Goal: Task Accomplishment & Management: Manage account settings

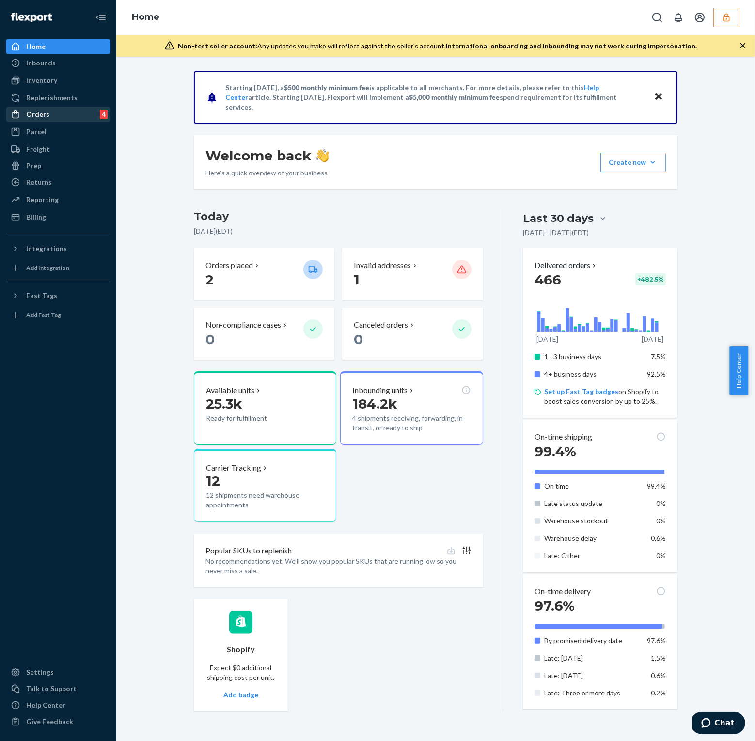
click at [63, 117] on div "Orders 4" at bounding box center [58, 115] width 103 height 14
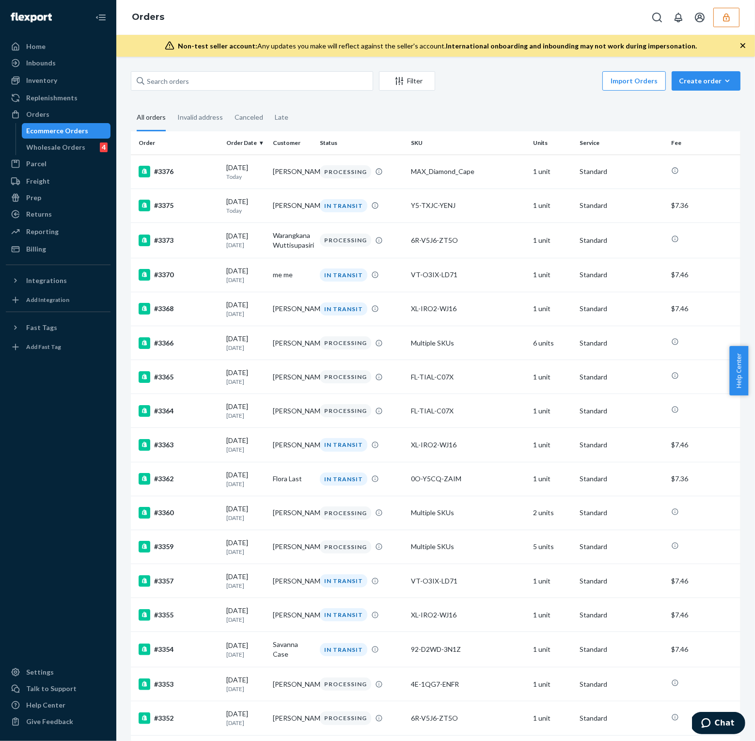
click at [734, 14] on button "button" at bounding box center [726, 17] width 26 height 19
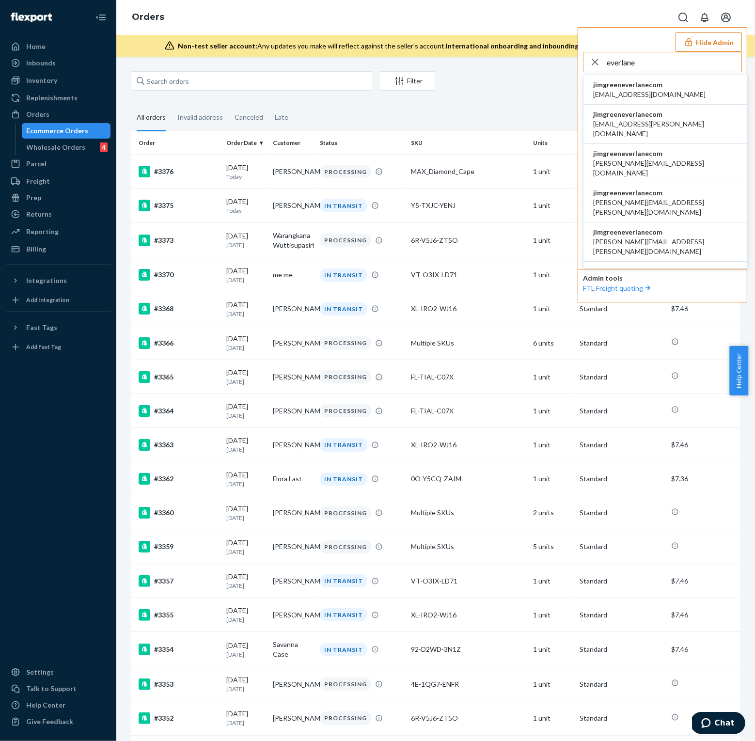
type input "everlane"
click at [645, 92] on span "accounting@everlane.com" at bounding box center [649, 95] width 112 height 10
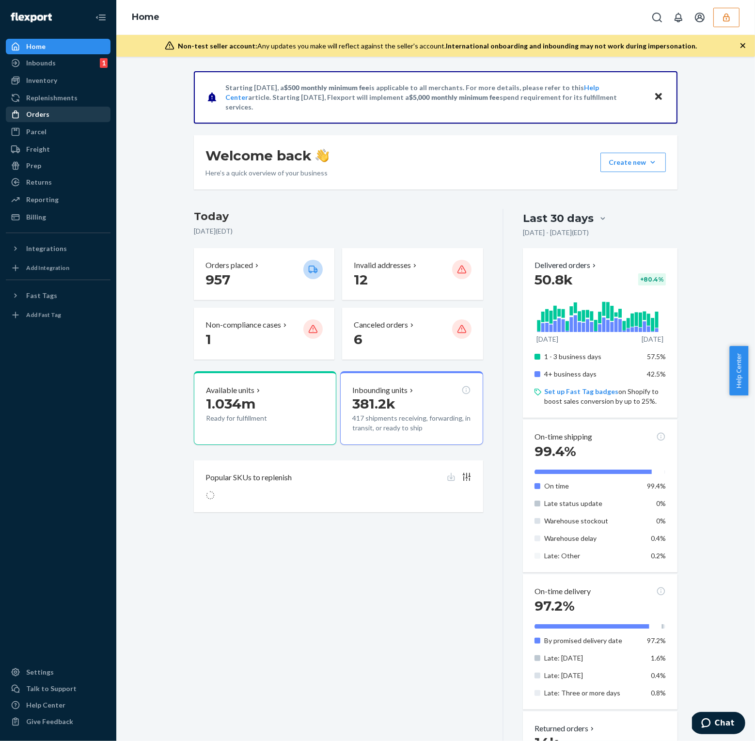
click at [60, 111] on div "Orders" at bounding box center [58, 115] width 103 height 14
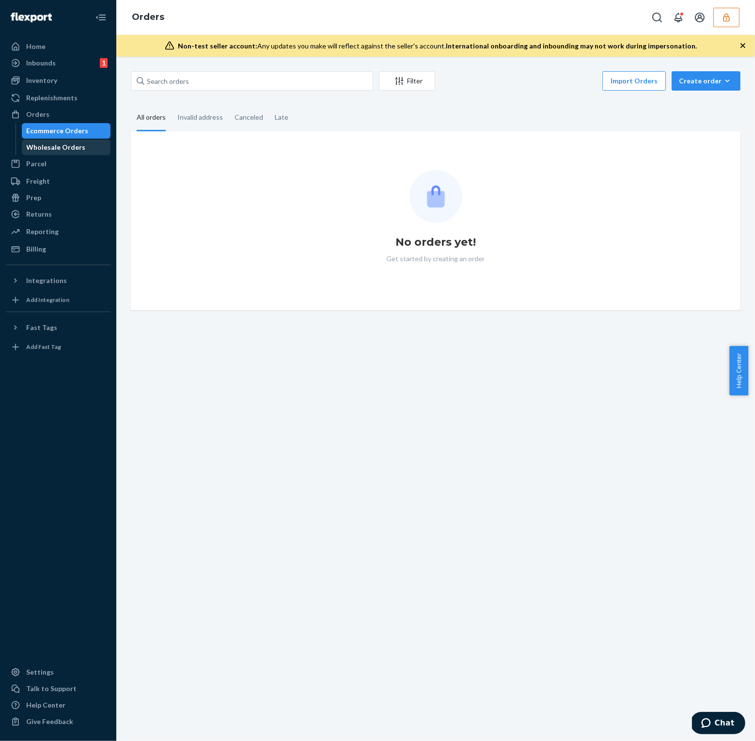
click at [65, 147] on div "Wholesale Orders" at bounding box center [56, 147] width 59 height 10
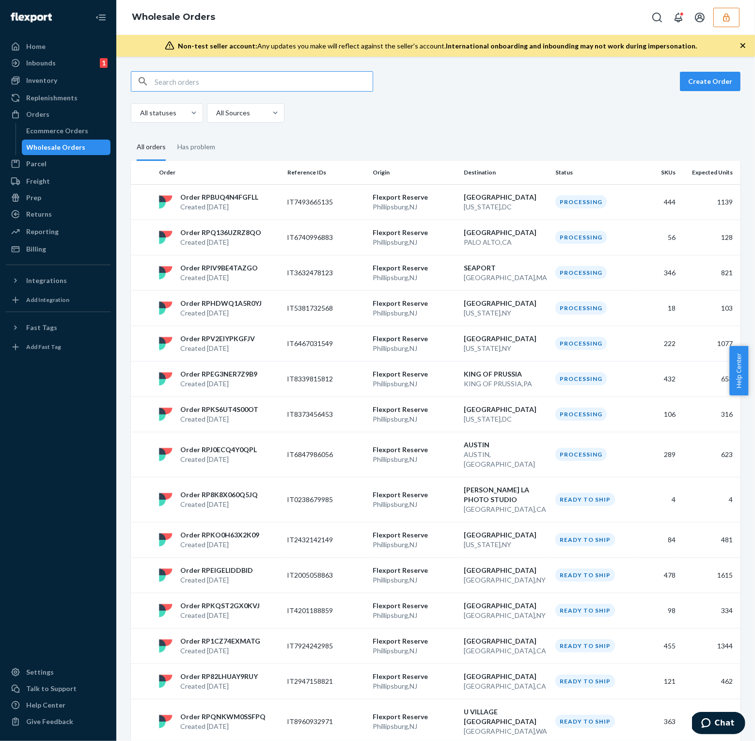
click at [235, 78] on input "text" at bounding box center [264, 81] width 218 height 19
paste input "IT3170142305"
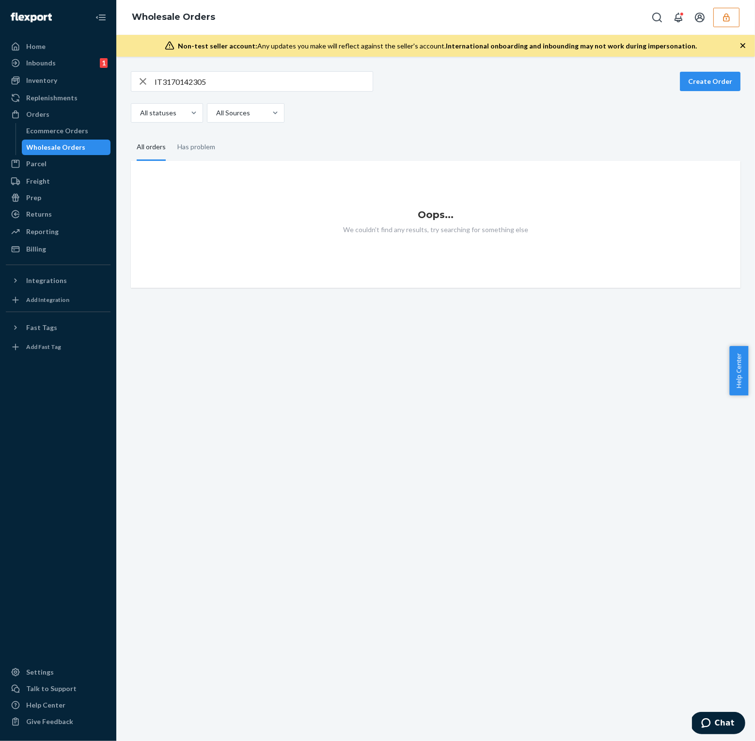
click at [215, 78] on input "IT3170142305" at bounding box center [264, 81] width 218 height 19
paste input "8875211712"
type input "IT8875211712"
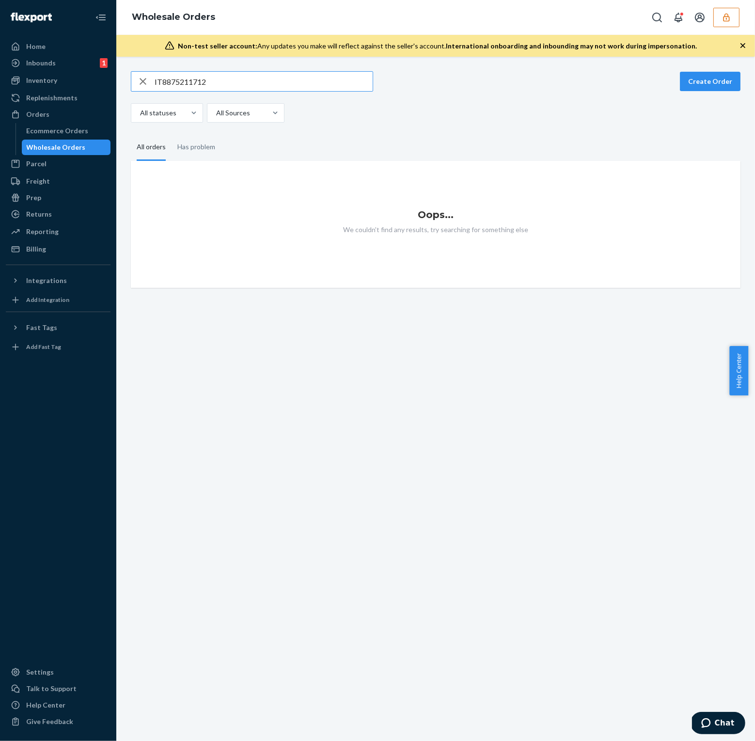
click at [144, 80] on icon "button" at bounding box center [143, 81] width 12 height 19
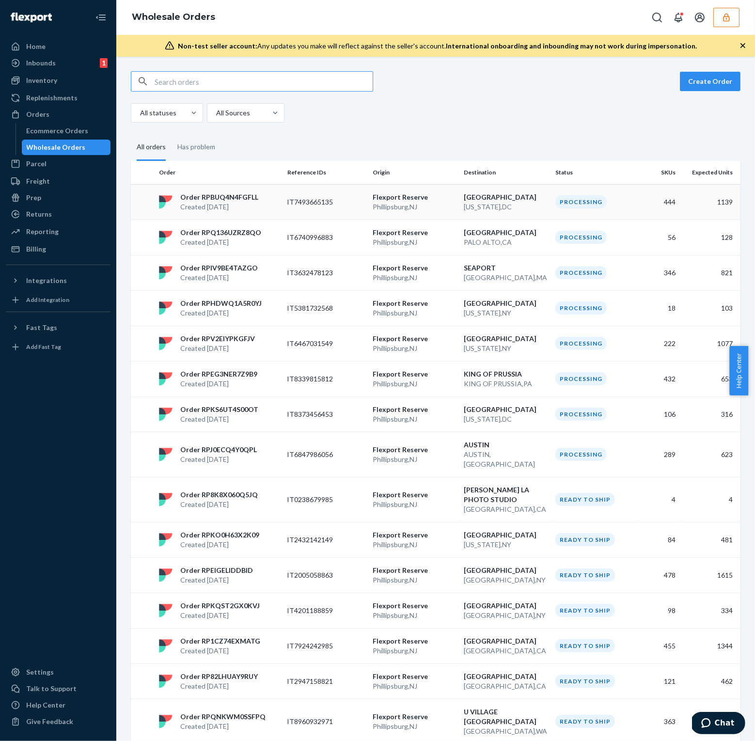
click at [226, 199] on p "Order RPBUQ4N4FGFLL" at bounding box center [219, 197] width 78 height 10
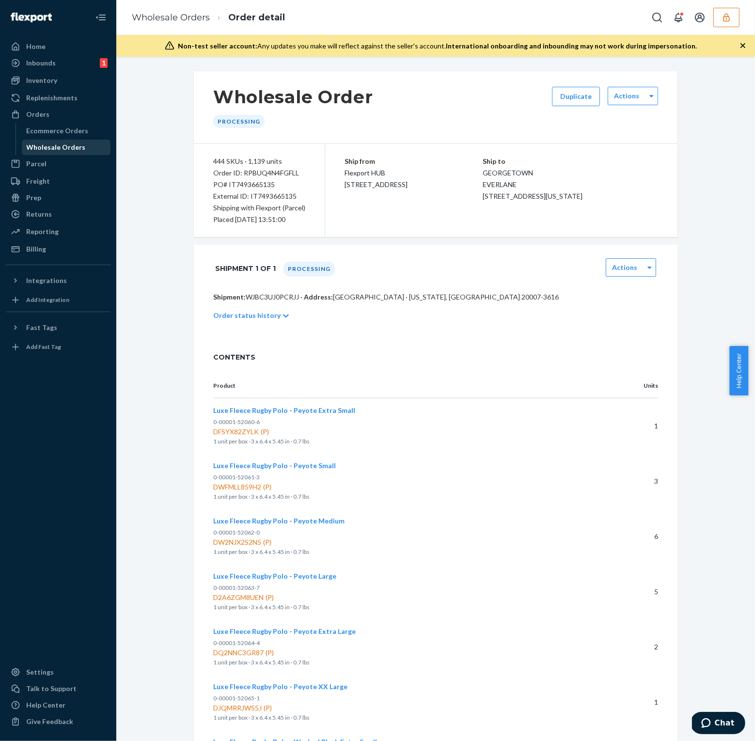
click at [61, 147] on div "Wholesale Orders" at bounding box center [56, 147] width 59 height 10
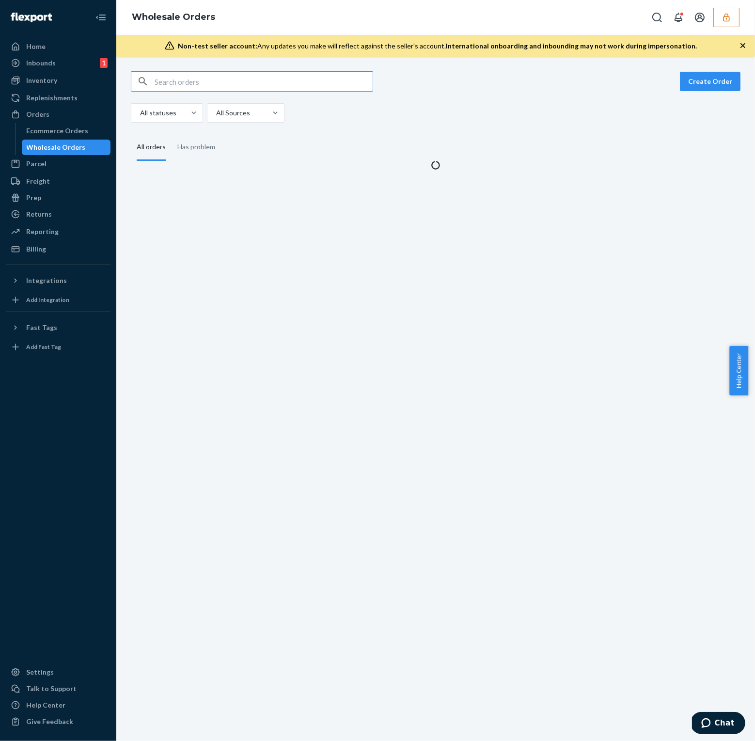
click at [187, 83] on input "text" at bounding box center [264, 81] width 218 height 19
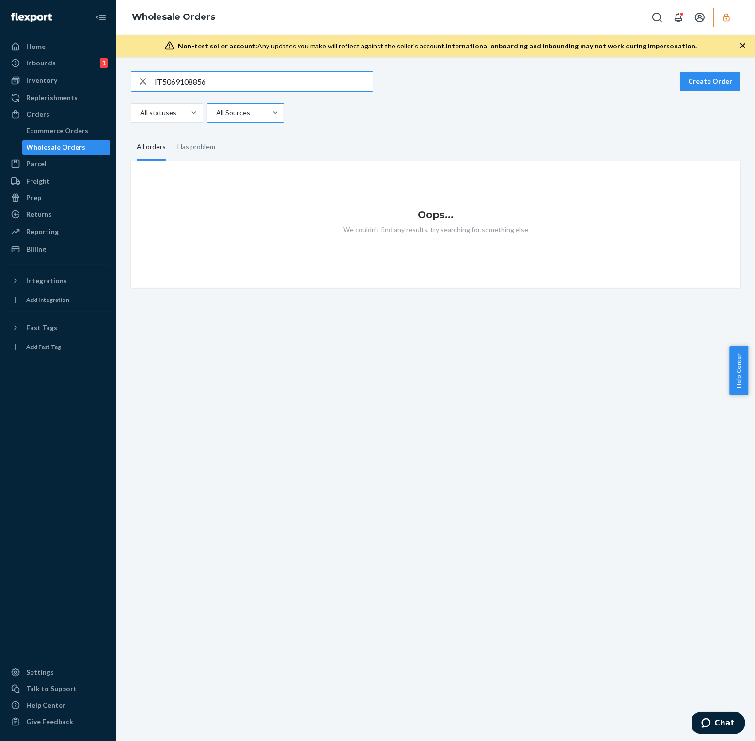
type input "IT5069108856"
click at [235, 78] on input "IT5069108856" at bounding box center [264, 81] width 218 height 19
click at [139, 80] on icon "button" at bounding box center [143, 81] width 12 height 19
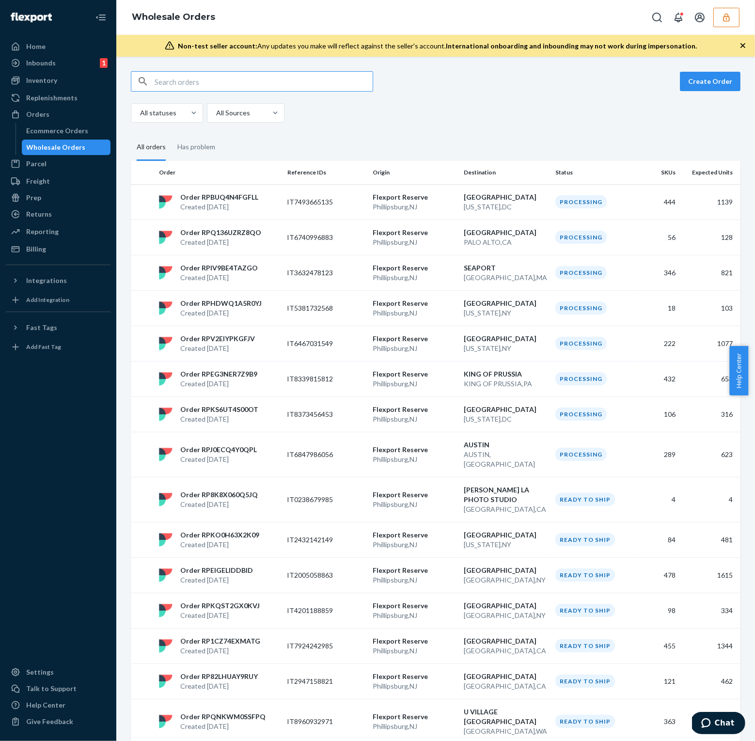
click at [230, 76] on input "text" at bounding box center [264, 81] width 218 height 19
click at [229, 188] on td "Order RPBUQ4N4FGFLL Created Aug 20, 2025" at bounding box center [219, 201] width 128 height 35
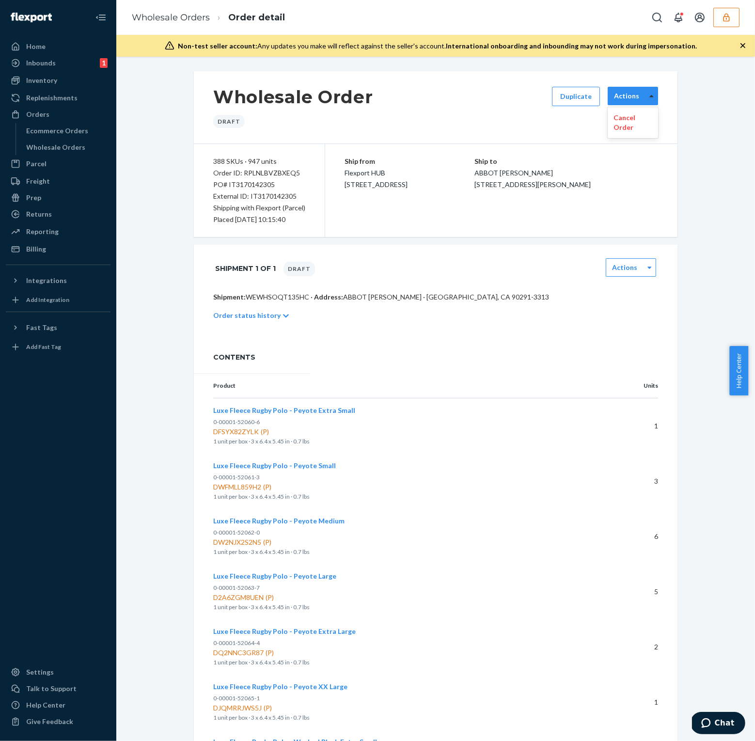
click at [645, 92] on div at bounding box center [651, 96] width 12 height 15
click at [640, 281] on div "Shipment 1 of 1 Draft Actions" at bounding box center [436, 268] width 484 height 47
click at [643, 275] on div at bounding box center [649, 267] width 12 height 17
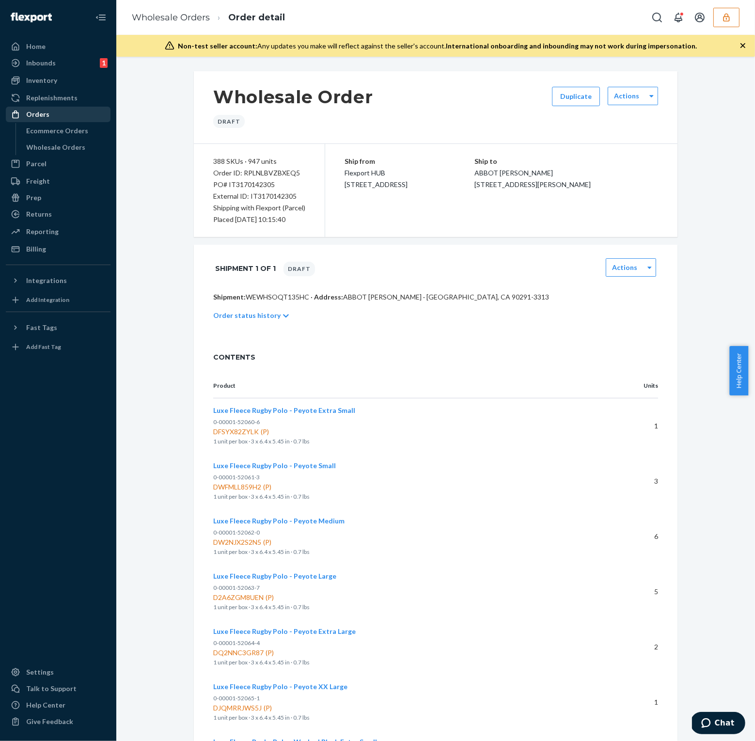
click at [75, 109] on div "Orders" at bounding box center [58, 115] width 103 height 14
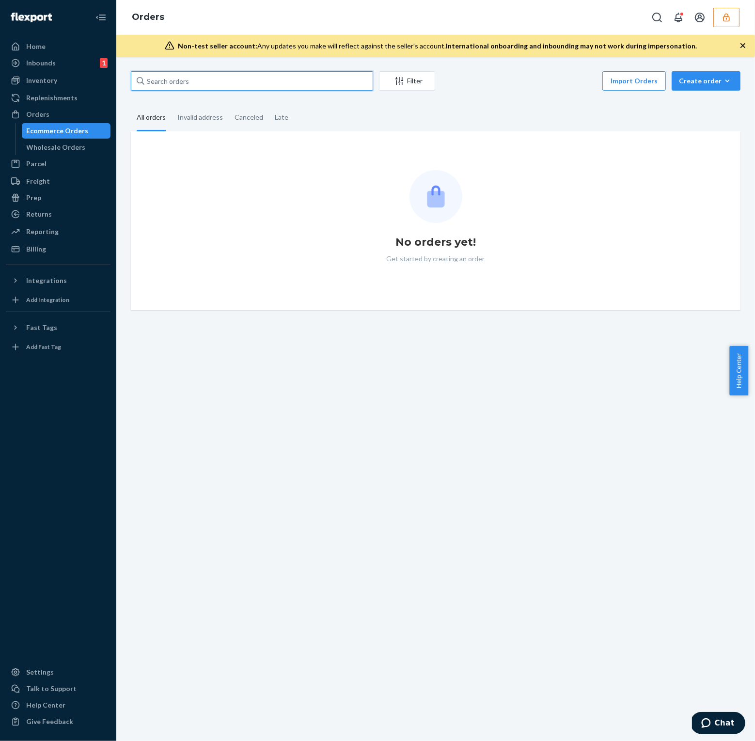
click at [242, 79] on input "text" at bounding box center [252, 80] width 242 height 19
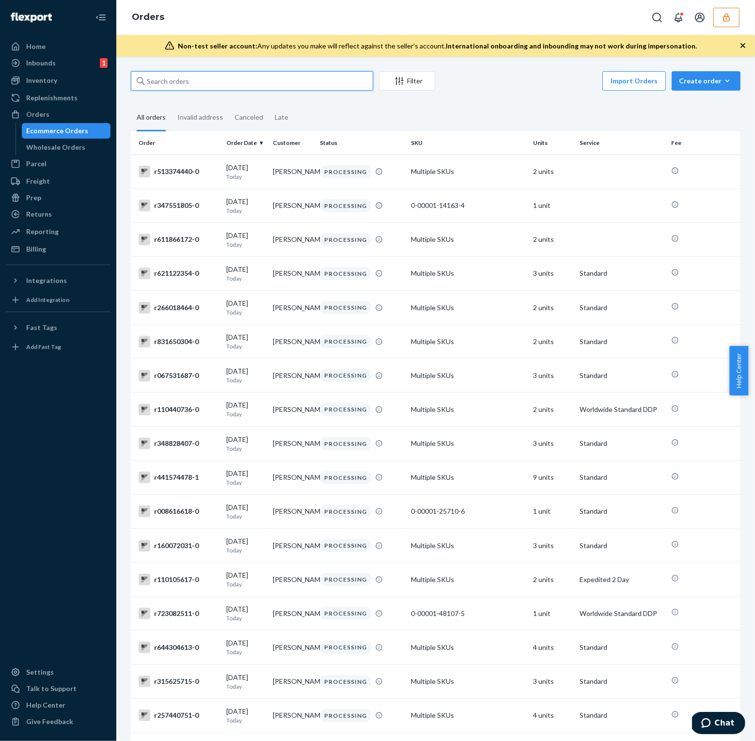
click at [242, 79] on input "text" at bounding box center [252, 80] width 242 height 19
paste input "RPZTDM7PVILCP"
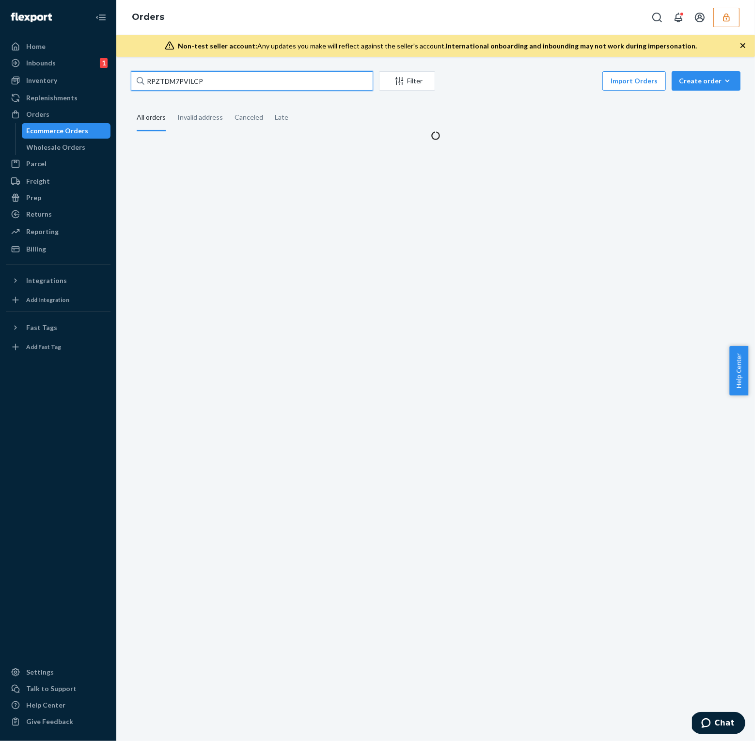
type input "RPZTDM7PVILCP"
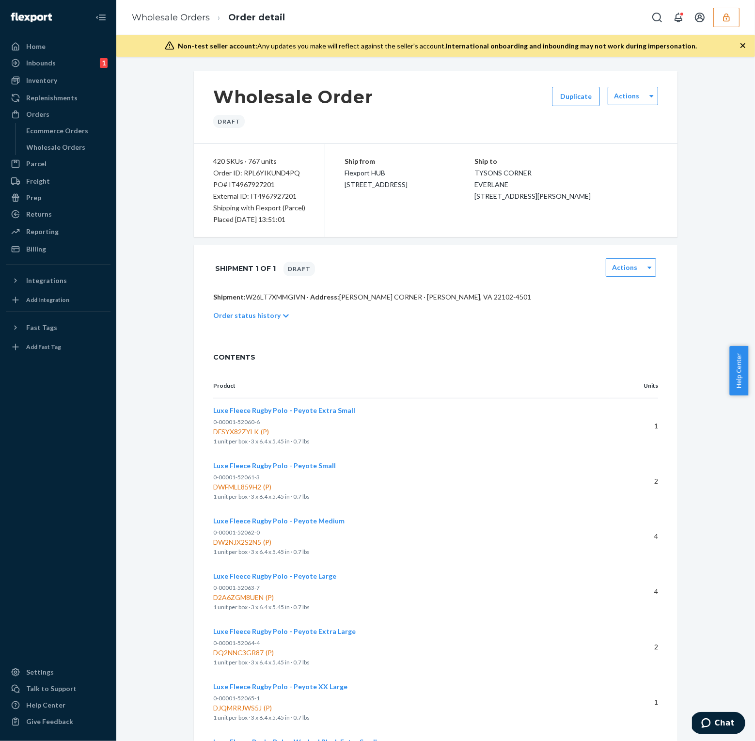
click at [727, 18] on icon "button" at bounding box center [726, 17] width 6 height 8
click at [704, 18] on icon "Open account menu" at bounding box center [700, 18] width 10 height 10
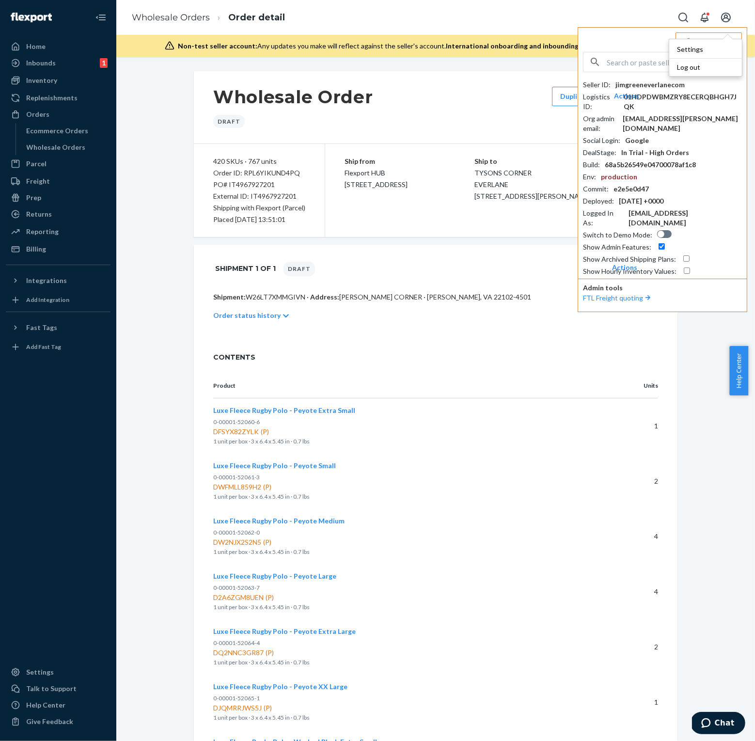
drag, startPoint x: 639, startPoint y: 56, endPoint x: 631, endPoint y: 66, distance: 12.8
click at [639, 56] on input "text" at bounding box center [674, 61] width 135 height 19
click at [630, 67] on input "text" at bounding box center [674, 61] width 135 height 19
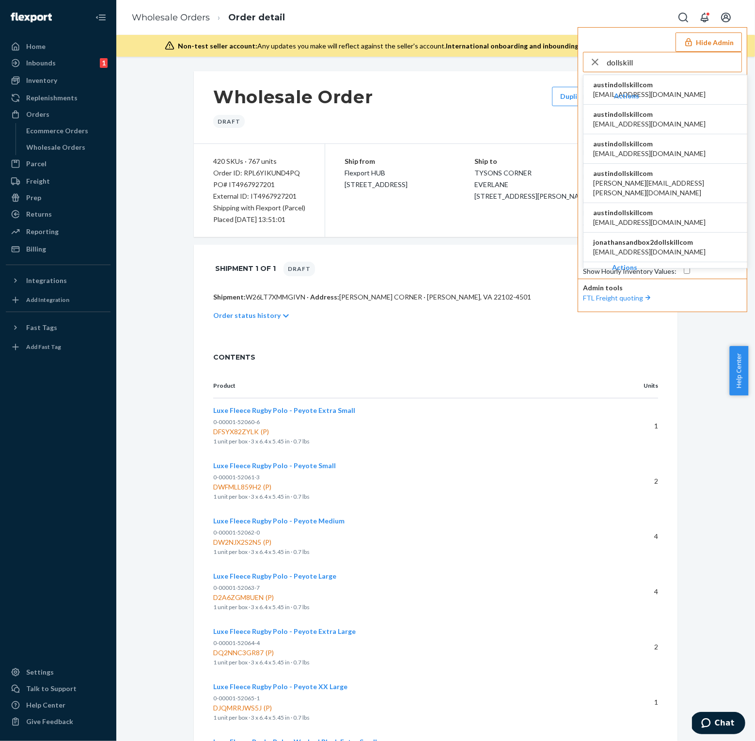
type input "dollskill"
click at [658, 125] on li "austindollskillcom april@dollskill.com" at bounding box center [665, 120] width 164 height 30
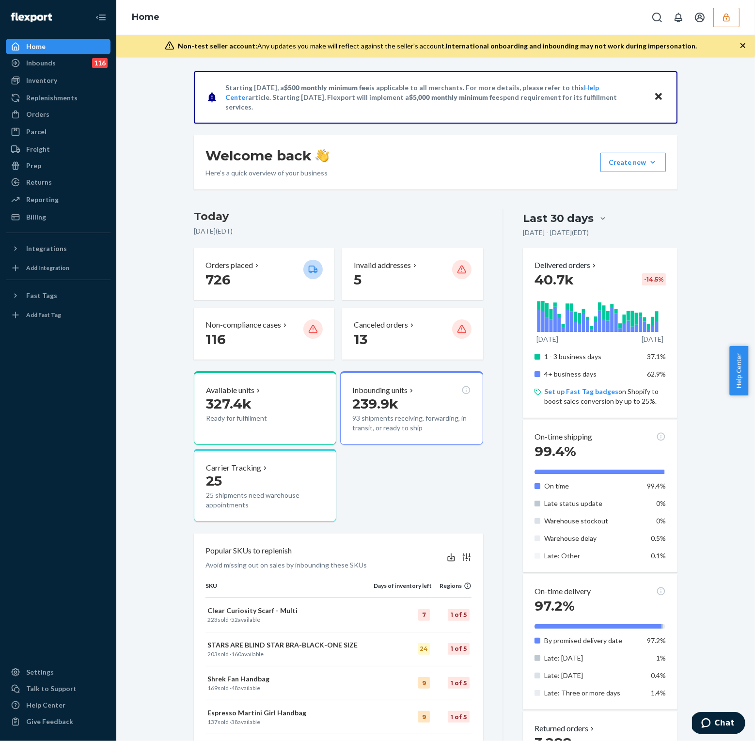
click at [726, 23] on button "button" at bounding box center [726, 17] width 26 height 19
click at [709, 23] on button "Open account menu" at bounding box center [699, 17] width 19 height 19
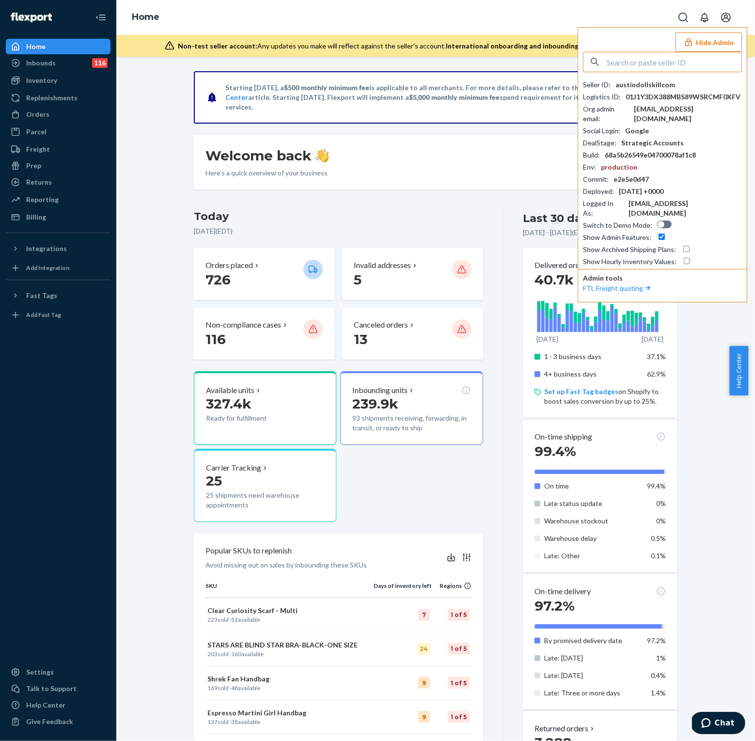
click at [628, 59] on input "text" at bounding box center [674, 61] width 135 height 19
click at [126, 203] on div "Starting [DATE], a $500 monthly minimum fee is applicable to all merchants. For…" at bounding box center [436, 513] width 624 height 884
click at [50, 82] on div "Inventory" at bounding box center [41, 81] width 31 height 10
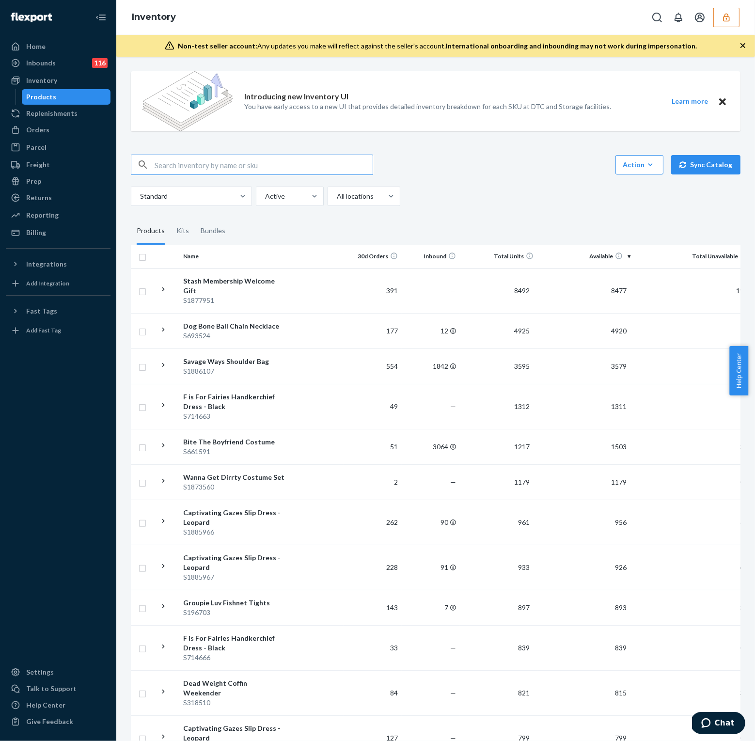
click at [186, 163] on input "text" at bounding box center [264, 164] width 218 height 19
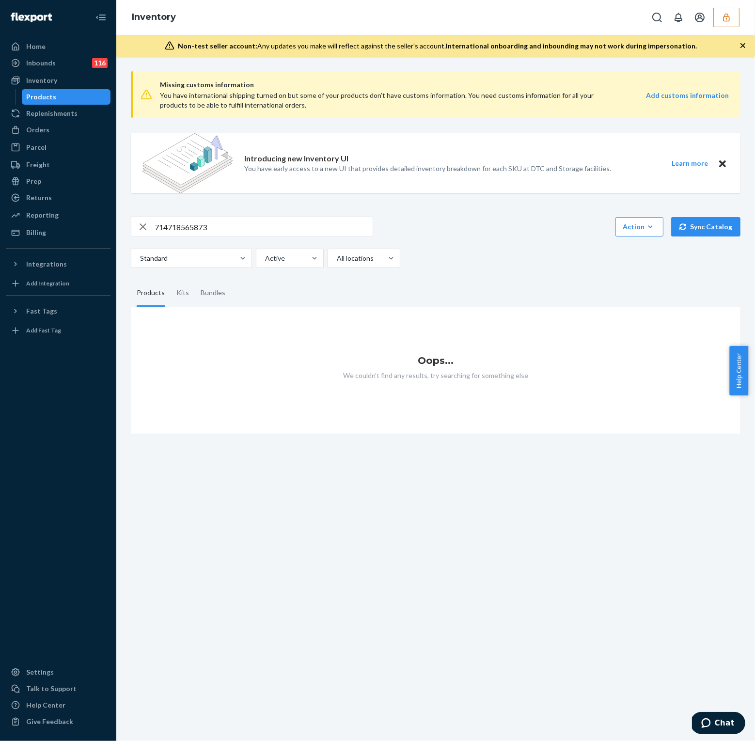
click at [261, 227] on input "714718565873" at bounding box center [264, 226] width 218 height 19
paste input "S857779"
type input "S857779"
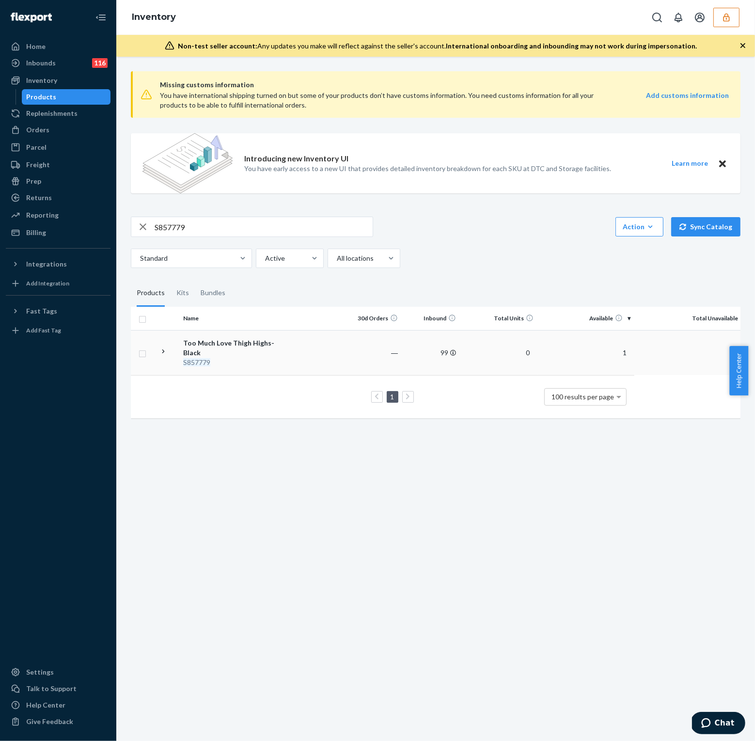
click at [277, 346] on div "Too Much Love Thigh Highs-Black" at bounding box center [233, 347] width 101 height 19
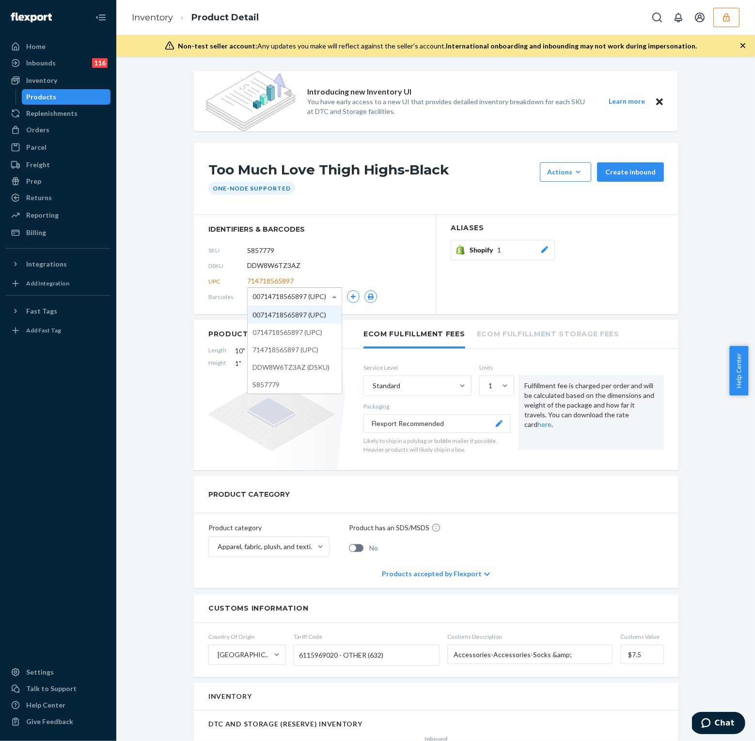
click at [329, 295] on span at bounding box center [335, 297] width 12 height 18
click at [729, 17] on icon "button" at bounding box center [726, 18] width 10 height 10
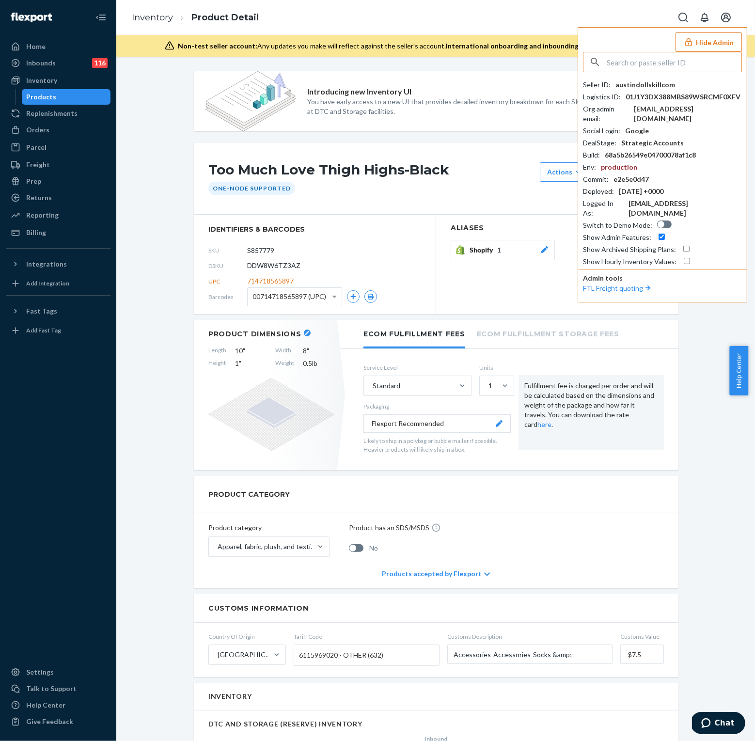
click at [668, 61] on input "text" at bounding box center [674, 61] width 135 height 19
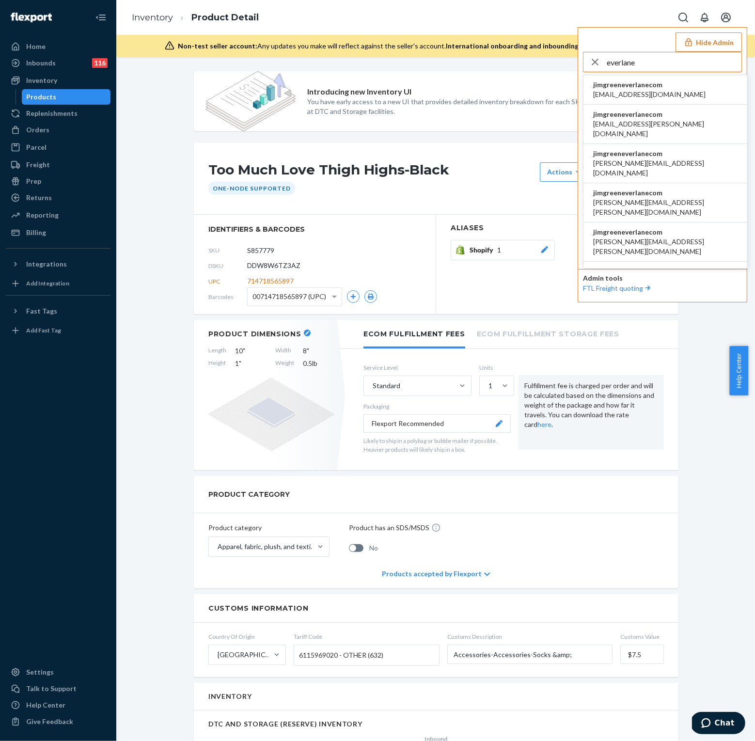
type input "everlane"
click at [647, 88] on span "jimgreeneverlanecom" at bounding box center [649, 85] width 112 height 10
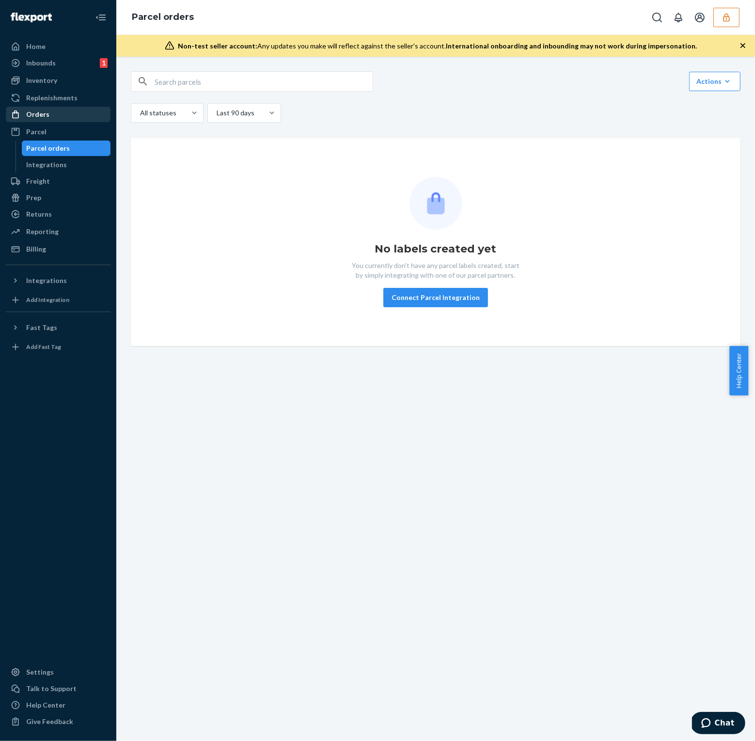
click at [46, 114] on div "Orders" at bounding box center [37, 114] width 23 height 10
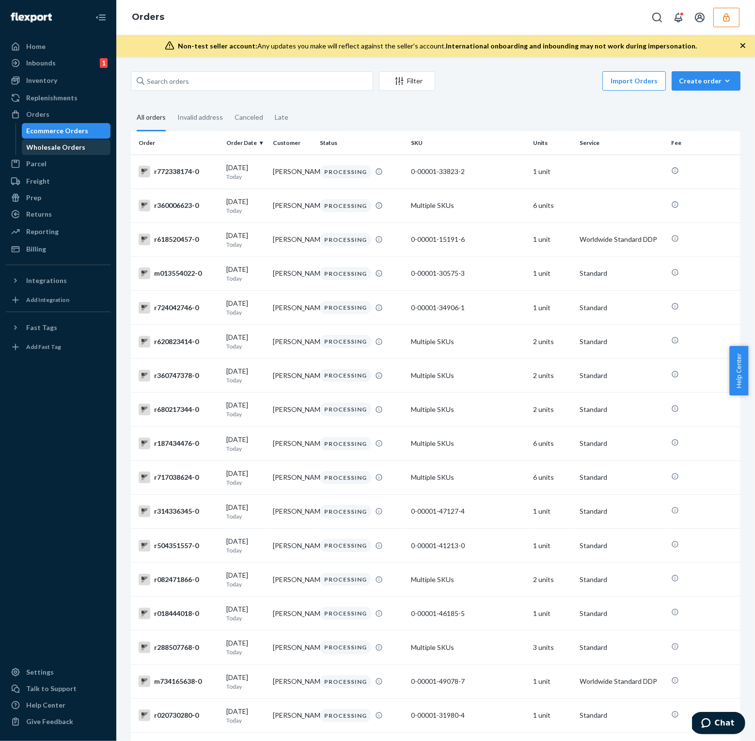
click at [73, 141] on div "Wholesale Orders" at bounding box center [66, 148] width 87 height 14
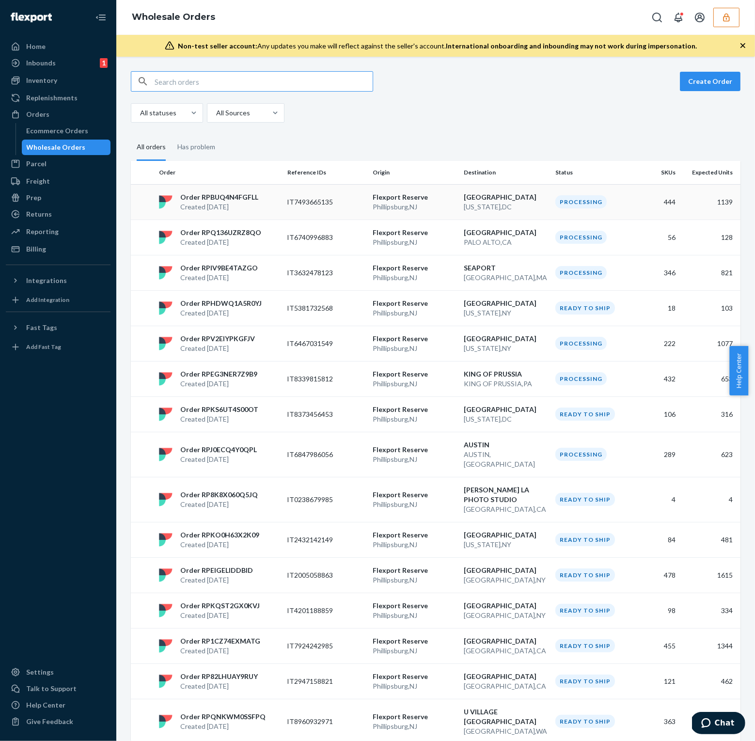
click at [236, 206] on p "Created [DATE]" at bounding box center [219, 207] width 78 height 10
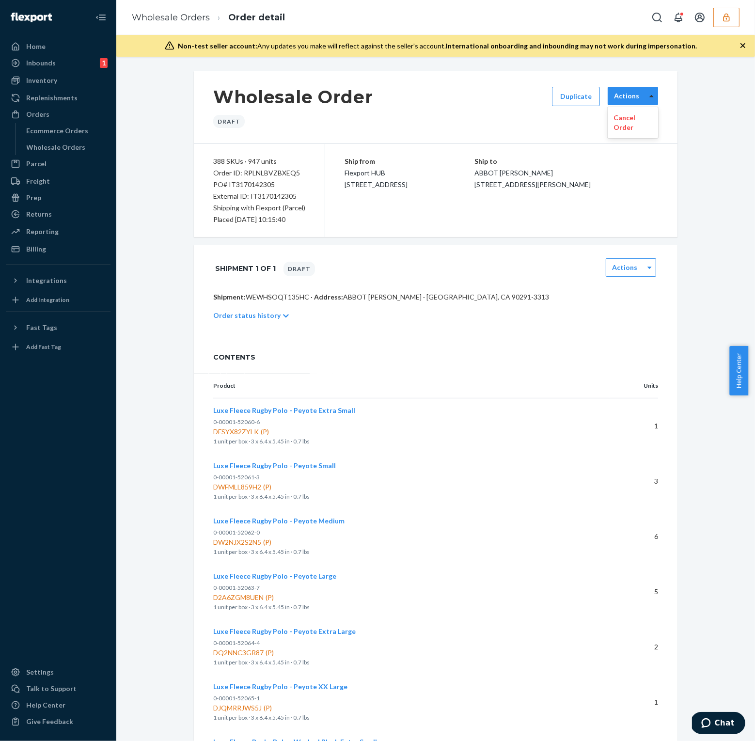
click at [645, 98] on div at bounding box center [651, 96] width 12 height 15
click at [577, 132] on div "Wholesale Order Draft Duplicate Actions" at bounding box center [436, 107] width 484 height 73
click at [530, 114] on div "Wholesale Order Draft Duplicate Actions" at bounding box center [436, 107] width 484 height 73
click at [573, 95] on button "Duplicate" at bounding box center [576, 96] width 48 height 19
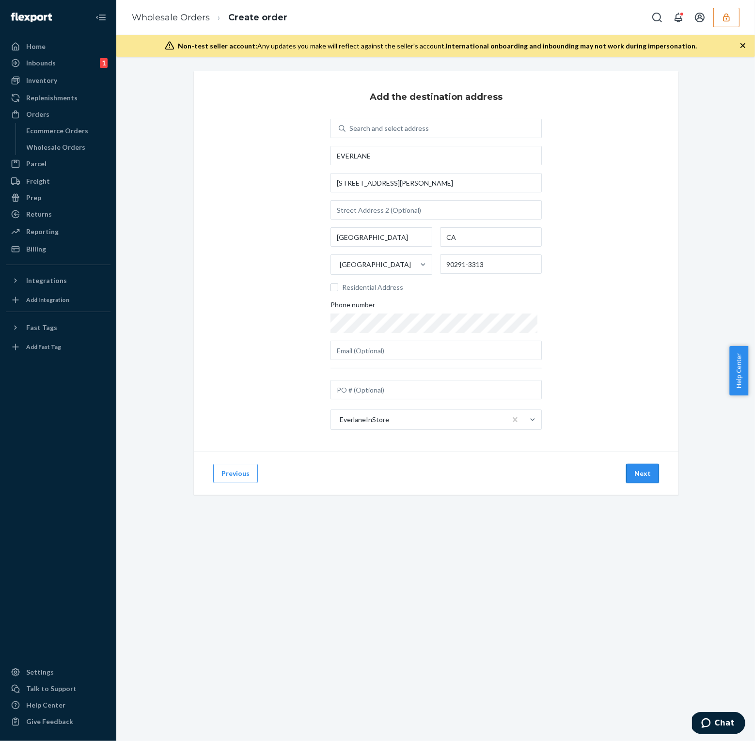
click at [634, 471] on button "Next" at bounding box center [642, 473] width 33 height 19
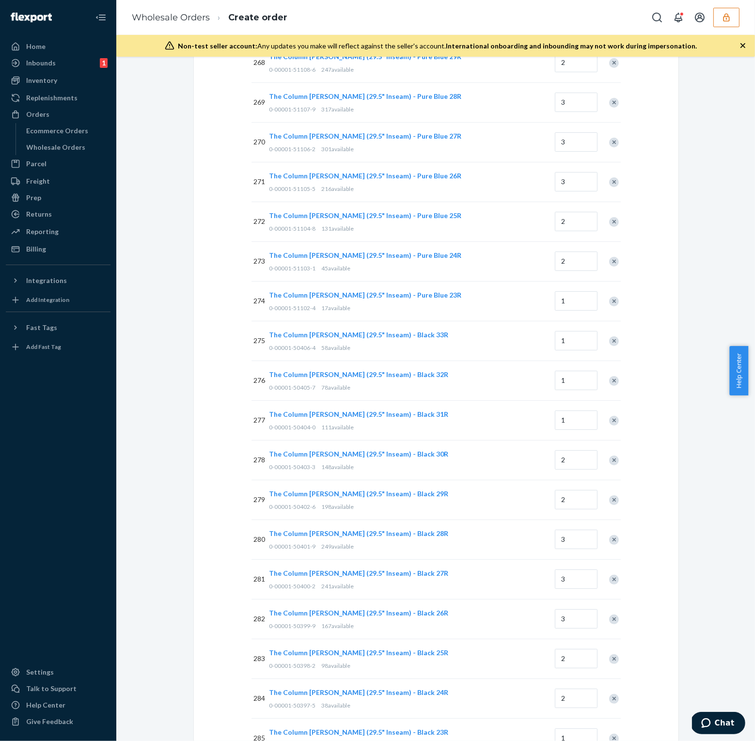
scroll to position [14940, 0]
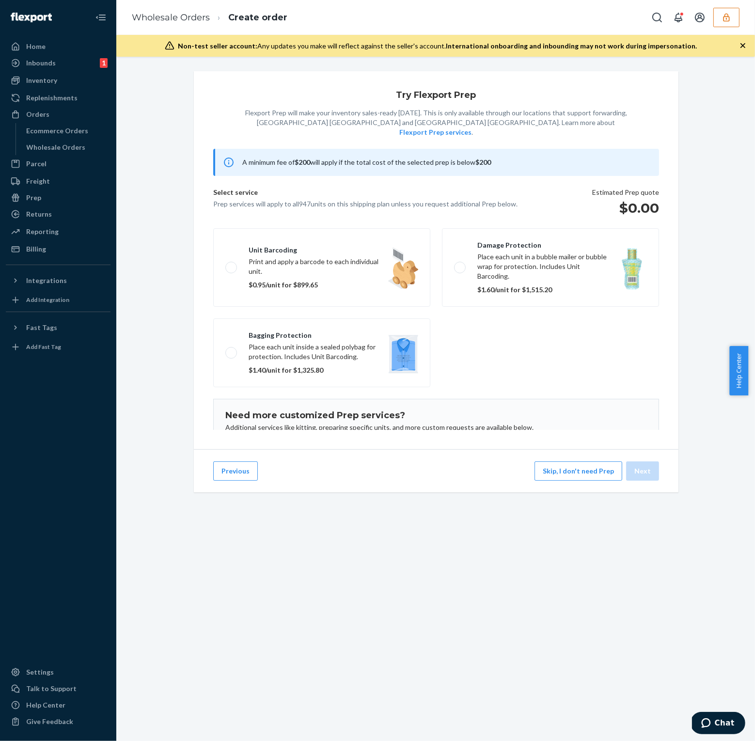
scroll to position [62, 0]
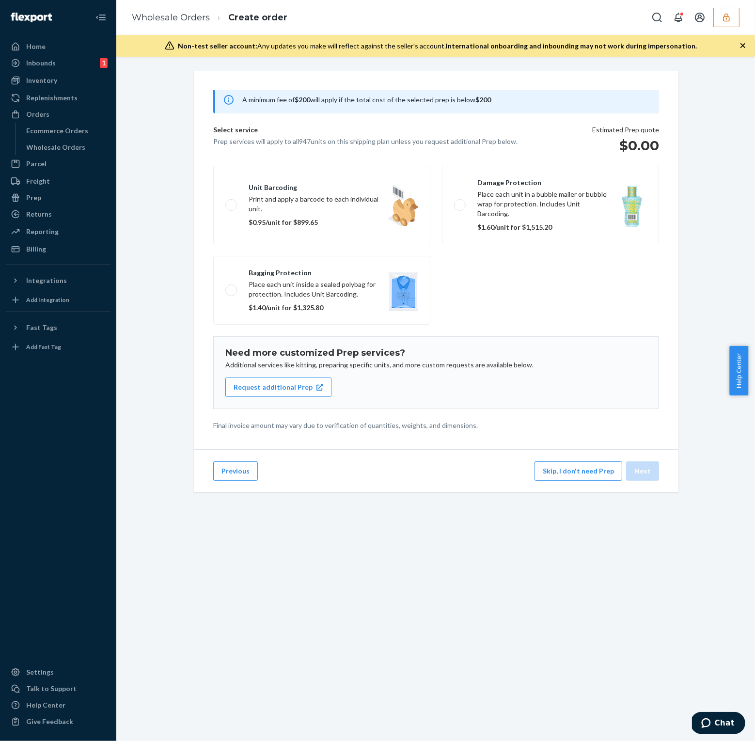
click at [681, 516] on div "Try Flexport Prep Flexport Prep will make your inventory sales-ready within 3 d…" at bounding box center [436, 293] width 498 height 444
click at [601, 479] on button "Skip, I don't need Prep" at bounding box center [578, 470] width 88 height 19
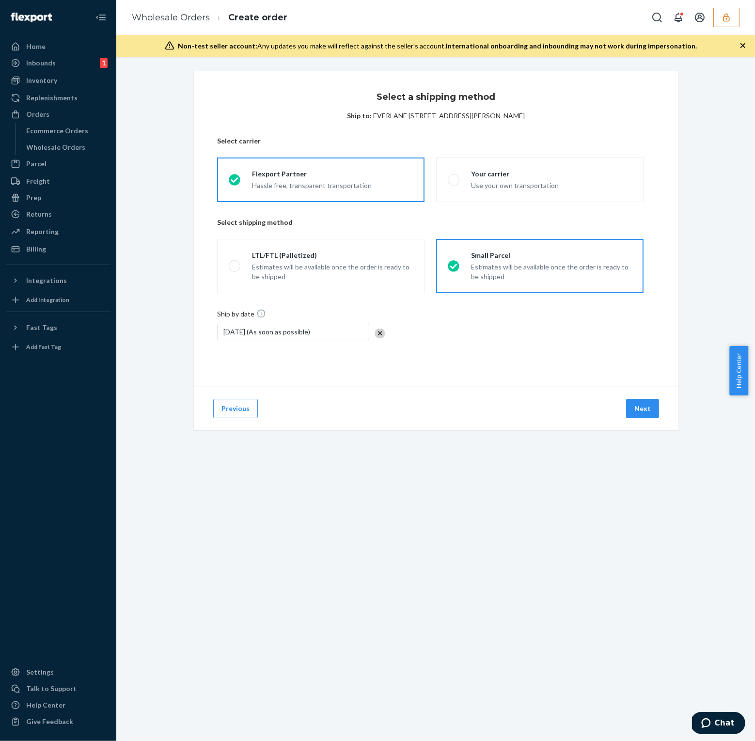
click at [330, 332] on div "Aug 25, 2025 (As soon as possible)" at bounding box center [293, 331] width 152 height 17
click at [569, 588] on div "Select a shipping method Ship to: EVERLANE 1101 ABBOT KINNEY BLVD VENICE, CA 90…" at bounding box center [435, 399] width 639 height 684
click at [736, 217] on div "Select a shipping method Ship to: EVERLANE 1101 ABBOT KINNEY BLVD VENICE, CA 90…" at bounding box center [436, 262] width 624 height 382
click at [271, 328] on div "Aug 25, 2025 (As soon as possible)" at bounding box center [293, 331] width 152 height 17
click at [498, 443] on div "Select a shipping method Ship to: EVERLANE 1101 ABBOT KINNEY BLVD VENICE, CA 90…" at bounding box center [436, 262] width 484 height 382
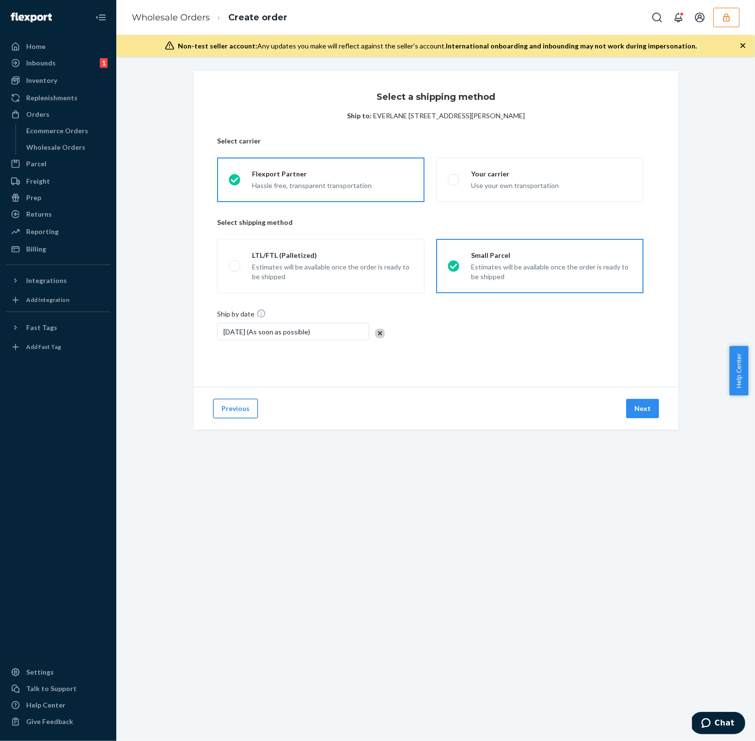
click at [239, 407] on button "Previous" at bounding box center [235, 408] width 45 height 19
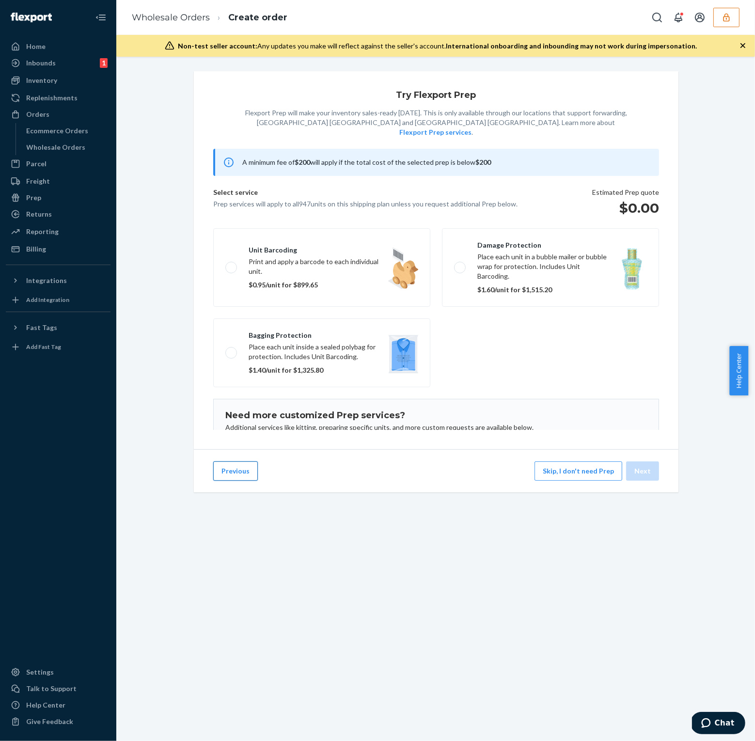
click at [241, 472] on button "Previous" at bounding box center [235, 470] width 45 height 19
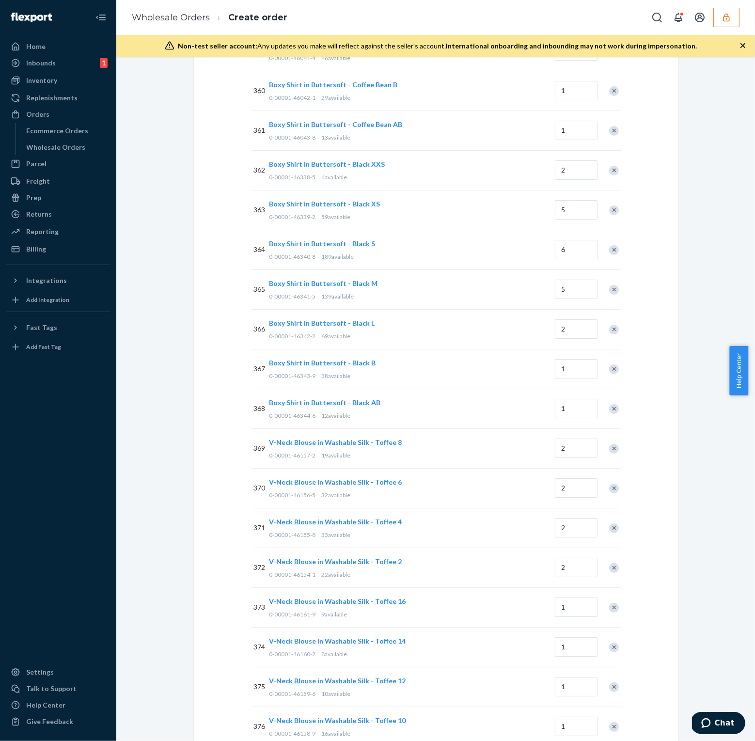
scroll to position [14940, 0]
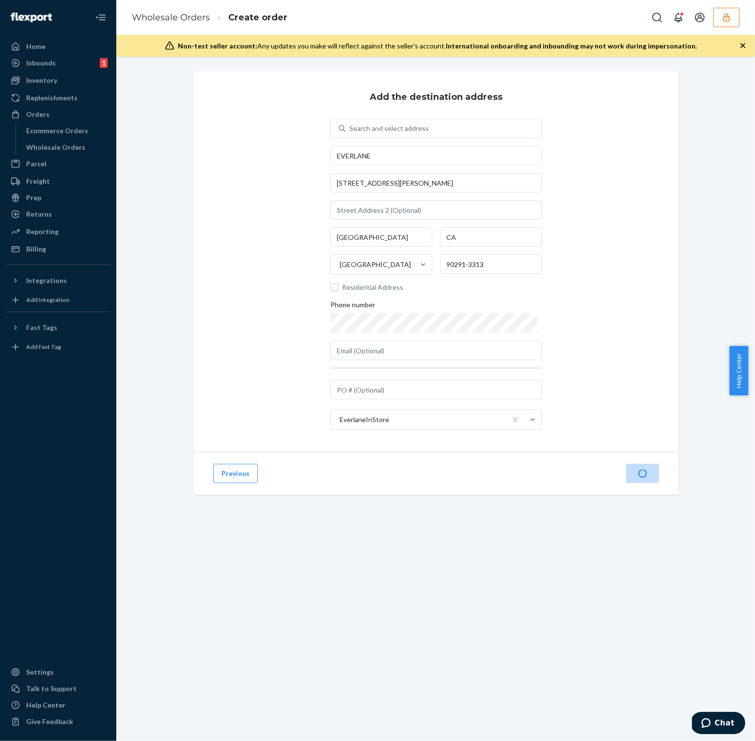
scroll to position [0, 0]
click at [395, 391] on input "text" at bounding box center [435, 389] width 211 height 19
click at [395, 390] on input "text" at bounding box center [435, 389] width 211 height 19
click at [395, 387] on input "text" at bounding box center [435, 389] width 211 height 19
paste input "IT3170142305"
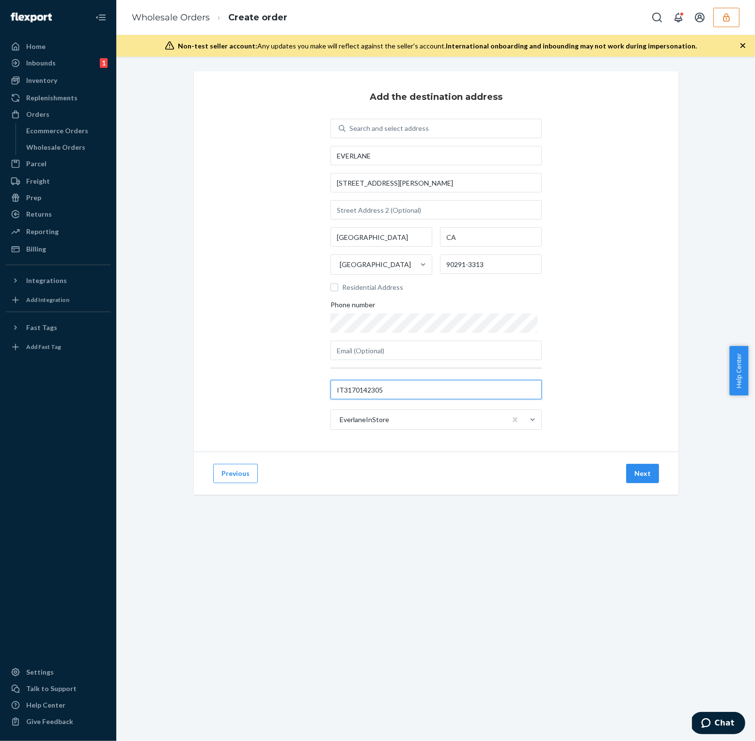
type input "IT3170142305"
click at [672, 544] on div "Add the destination address Search and select address EVERLANE 1101 ABBOT KINNE…" at bounding box center [435, 399] width 639 height 684
click at [649, 479] on button "Next" at bounding box center [642, 473] width 33 height 19
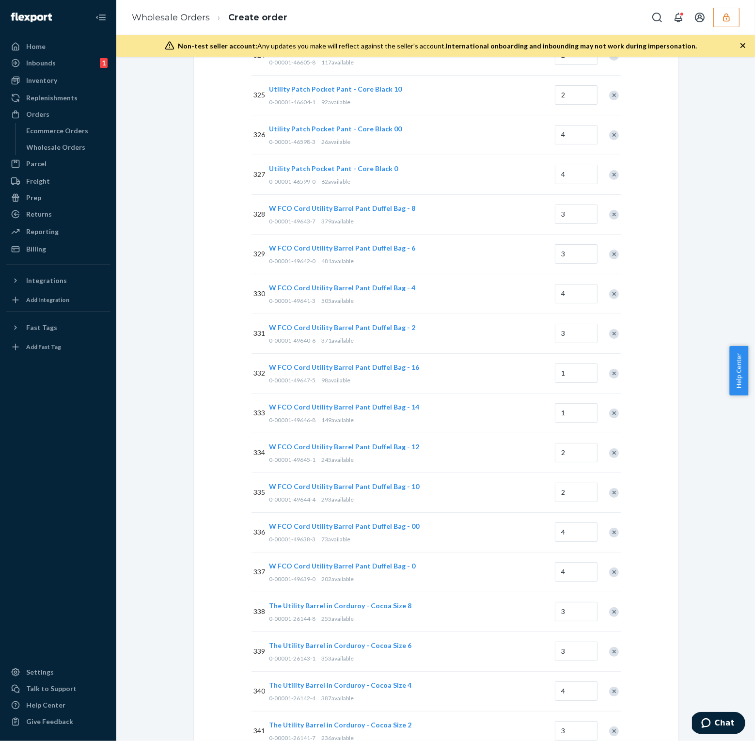
scroll to position [14940, 0]
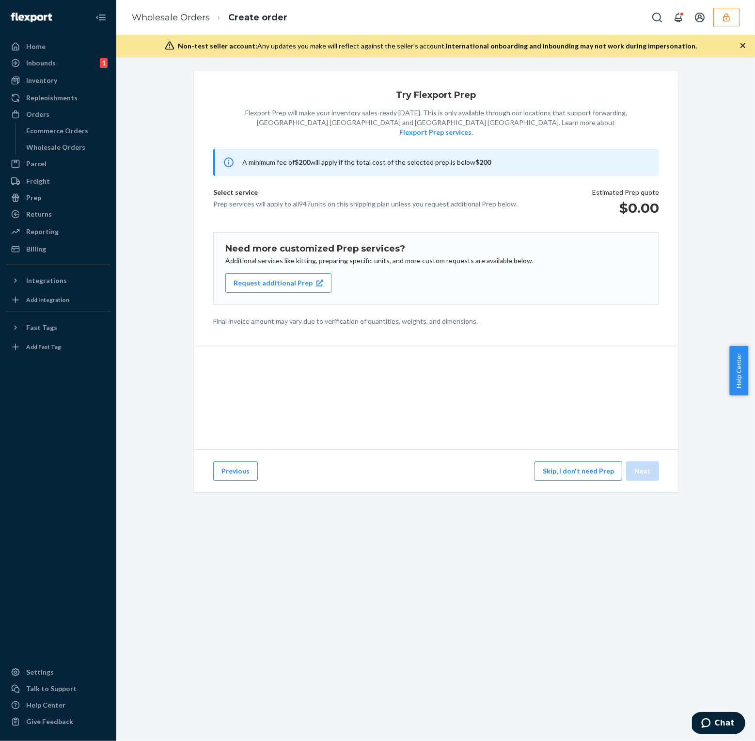
scroll to position [0, 0]
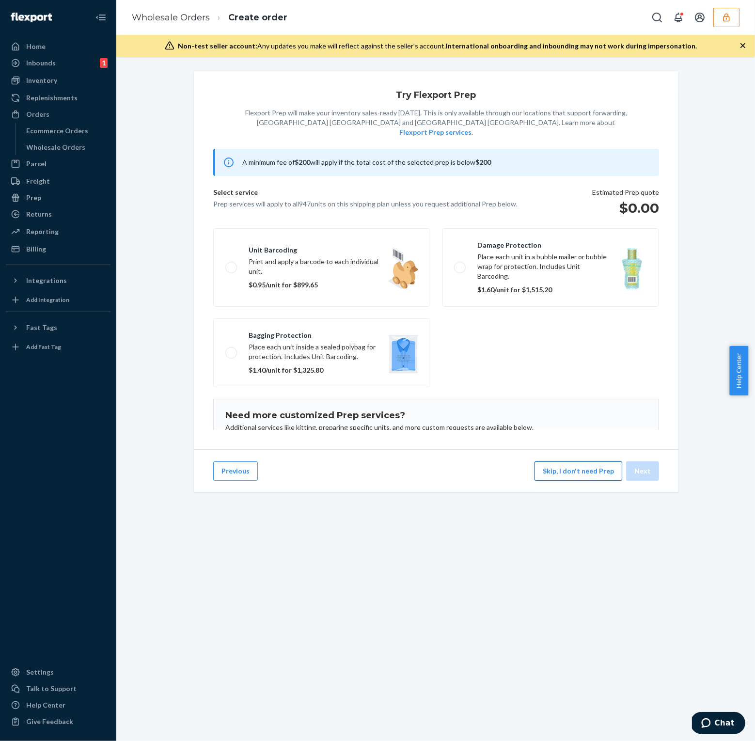
click at [596, 481] on button "Skip, I don't need Prep" at bounding box center [578, 470] width 88 height 19
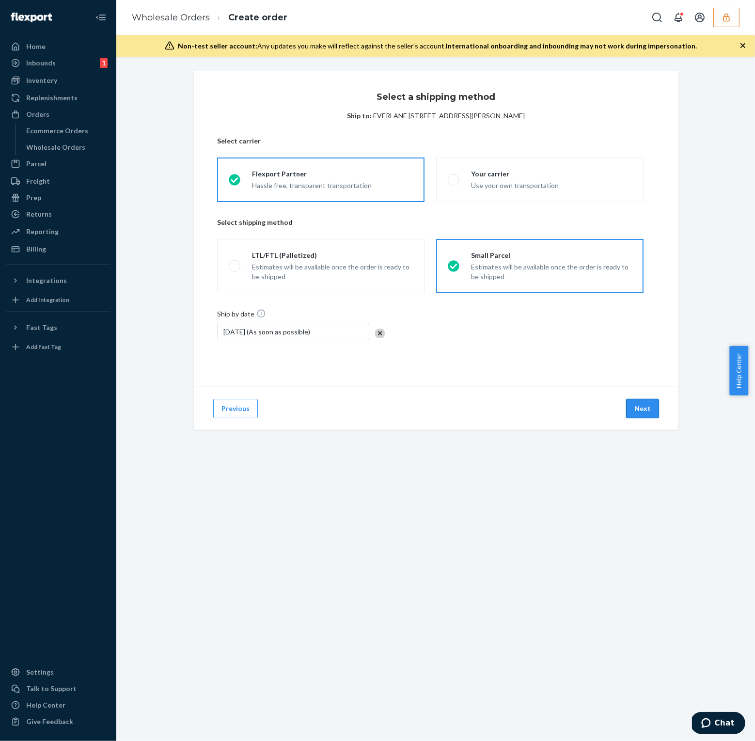
click at [637, 412] on button "Next" at bounding box center [642, 408] width 33 height 19
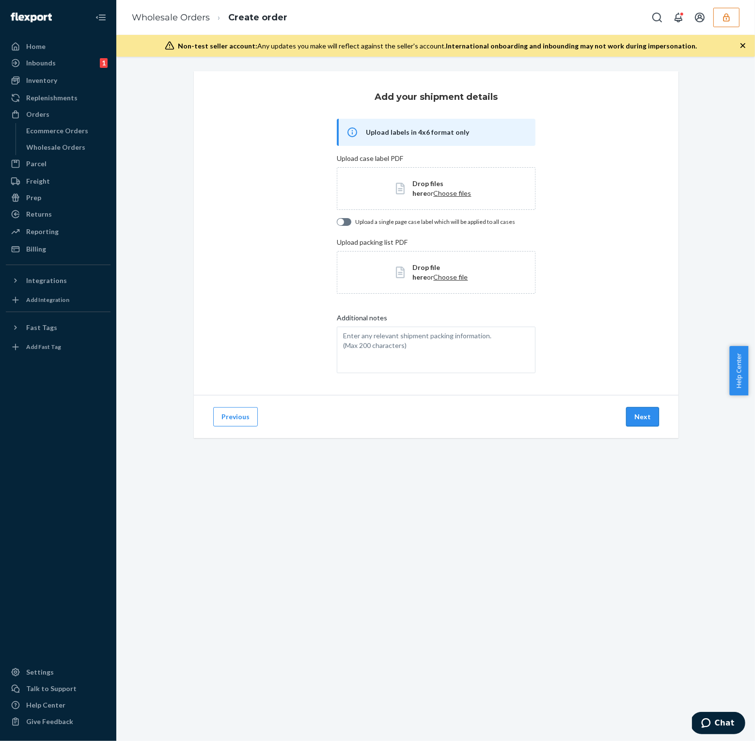
click at [640, 419] on button "Next" at bounding box center [642, 416] width 33 height 19
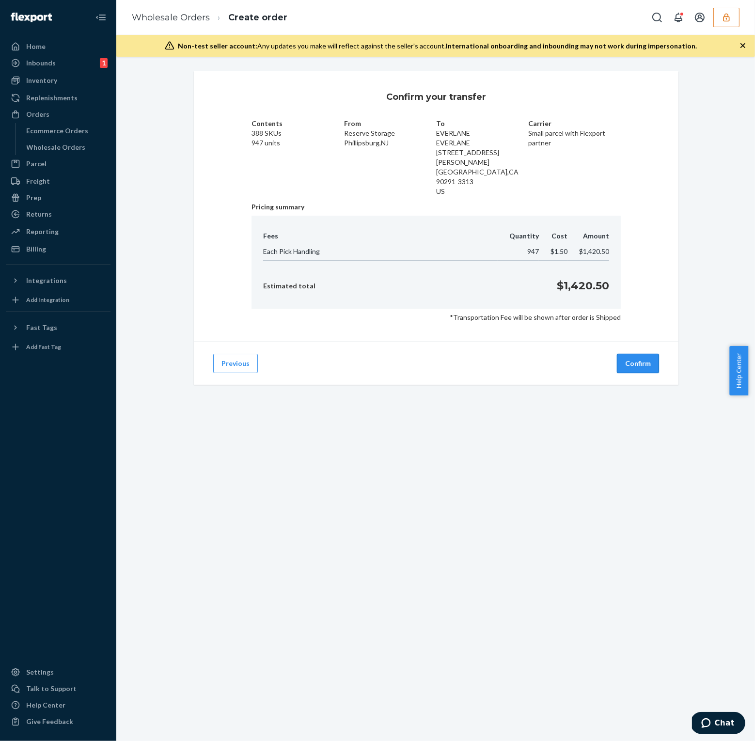
click at [630, 354] on button "Confirm" at bounding box center [638, 363] width 42 height 19
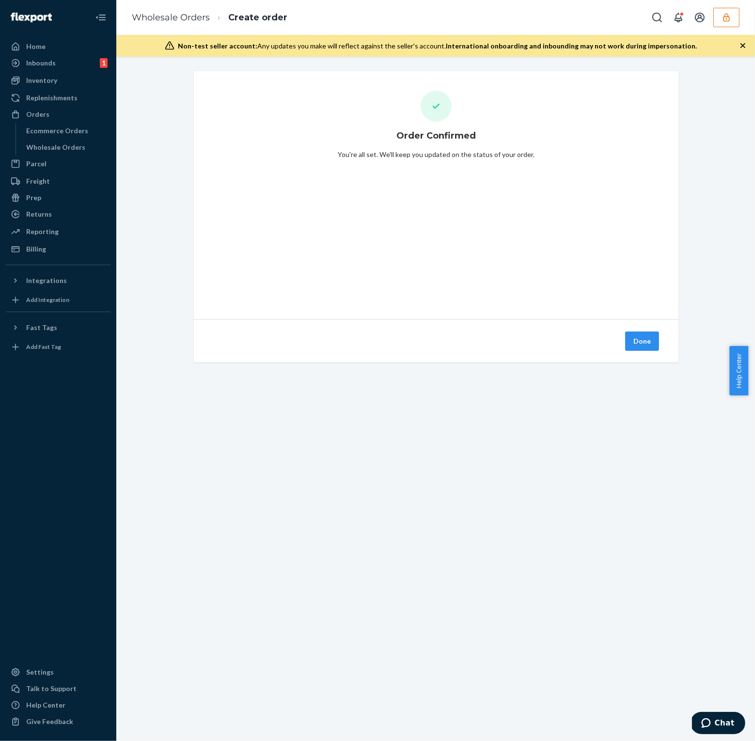
click at [575, 409] on div "Order Confirmed You're all set. We'll keep you updated on the status of your or…" at bounding box center [435, 399] width 639 height 684
click at [629, 344] on button "Done" at bounding box center [642, 340] width 34 height 19
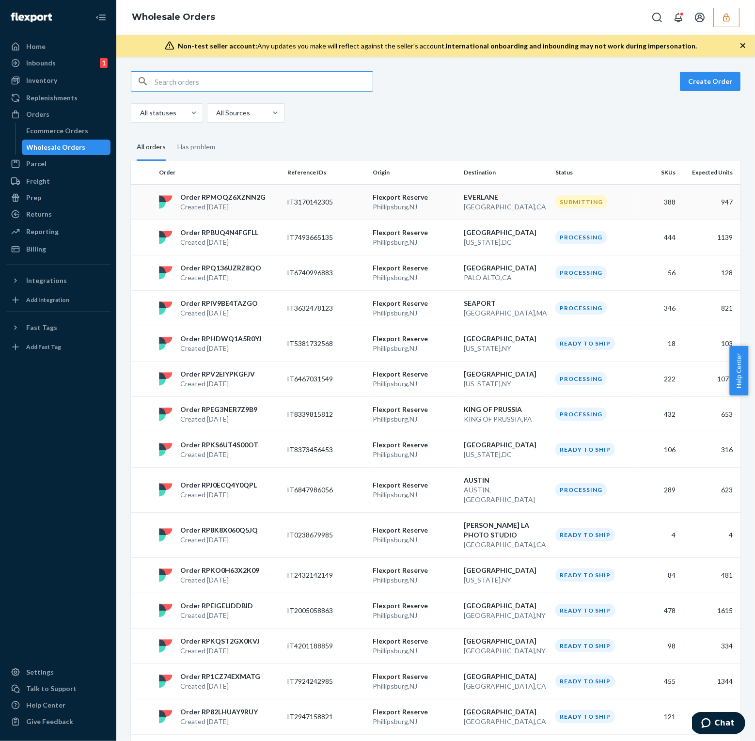
click at [345, 210] on td "IT3170142305" at bounding box center [325, 201] width 85 height 35
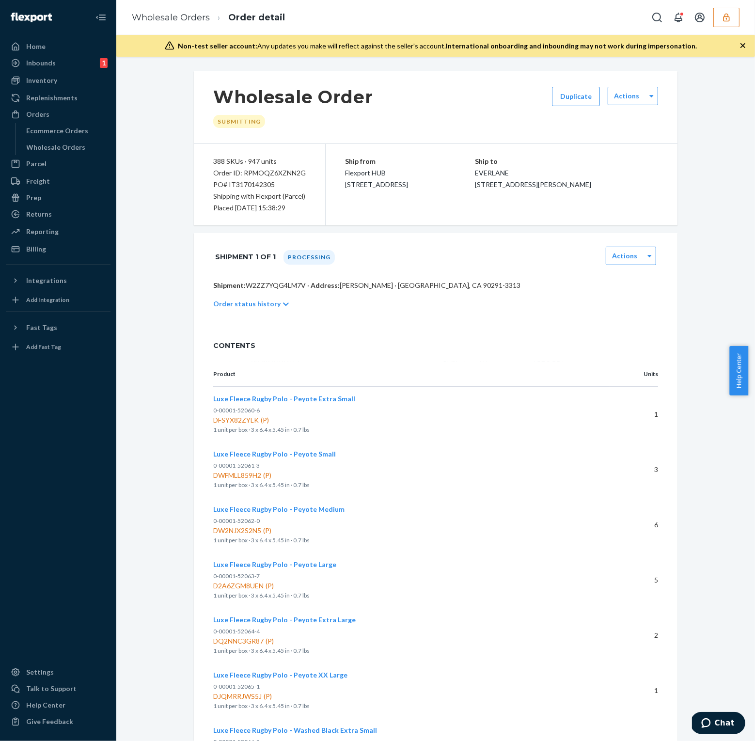
click at [551, 246] on div "Shipment 1 of 1 Processing Actions" at bounding box center [435, 257] width 445 height 24
click at [635, 100] on div "Actions" at bounding box center [633, 96] width 50 height 18
click at [647, 254] on icon at bounding box center [649, 255] width 4 height 7
drag, startPoint x: 687, startPoint y: 234, endPoint x: 681, endPoint y: 227, distance: 9.3
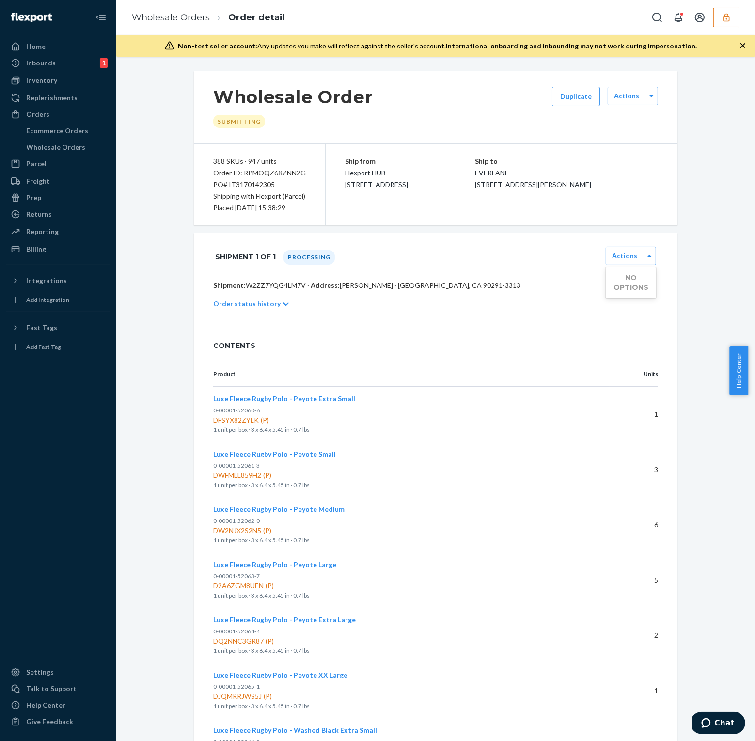
click at [637, 99] on div "Actions" at bounding box center [626, 96] width 37 height 10
click at [509, 117] on div "Wholesale Order Submitting Duplicate 0 results available. Use Up and Down to ch…" at bounding box center [436, 107] width 484 height 73
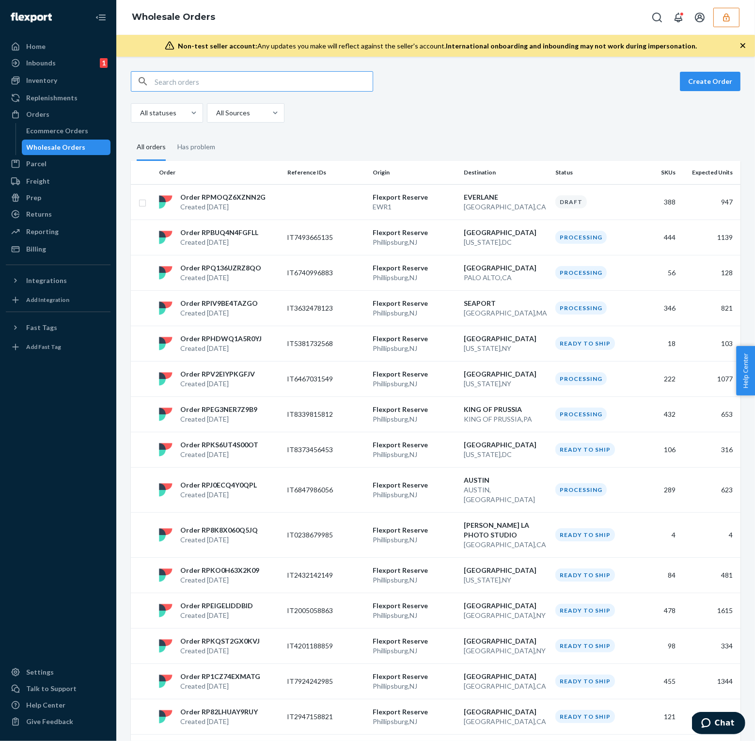
click at [232, 243] on p "Created [DATE]" at bounding box center [219, 242] width 78 height 10
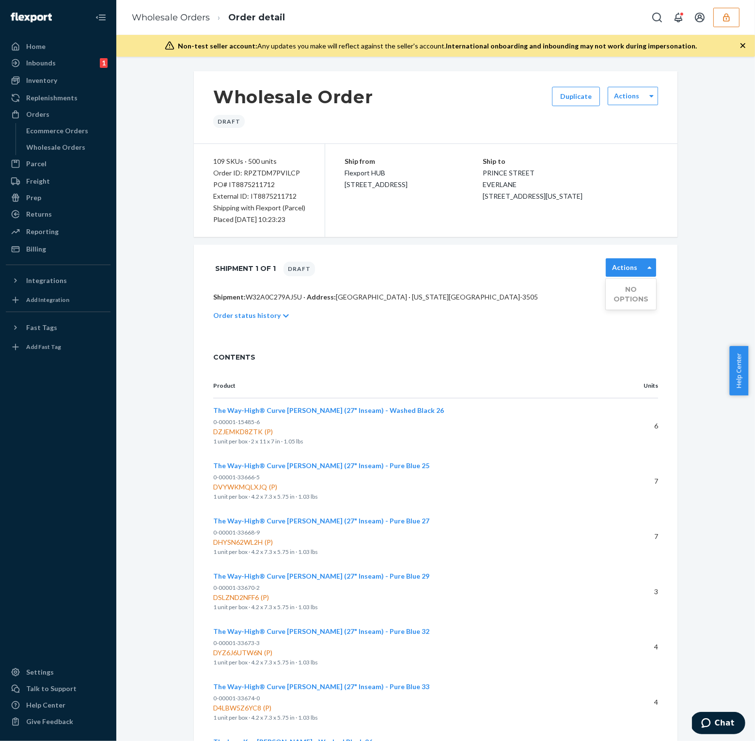
click at [636, 276] on div "Actions" at bounding box center [631, 267] width 50 height 18
click at [635, 102] on div "Actions" at bounding box center [633, 96] width 50 height 18
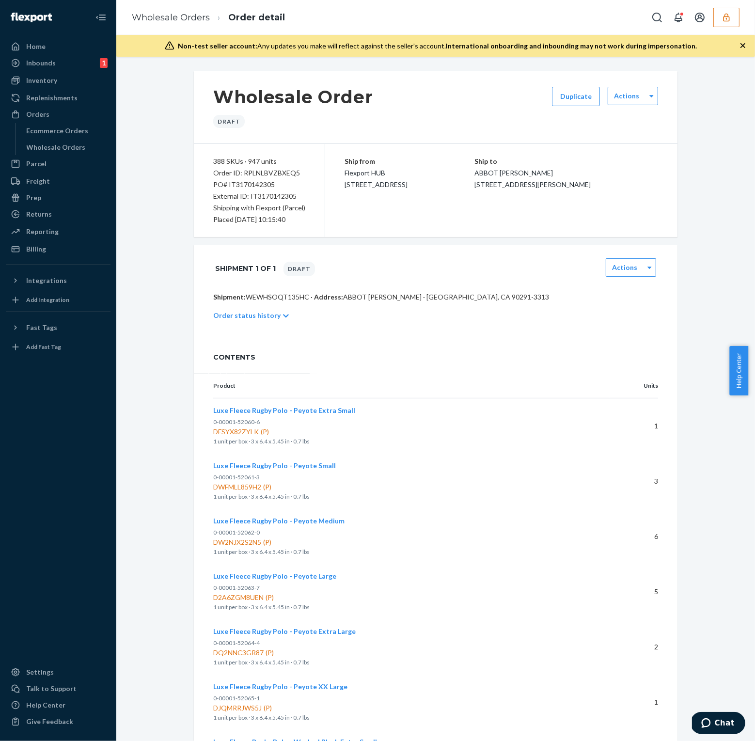
click at [261, 201] on div "External ID: IT3170142305" at bounding box center [259, 196] width 92 height 12
copy div "IT3170142305"
click at [653, 99] on div at bounding box center [651, 96] width 12 height 15
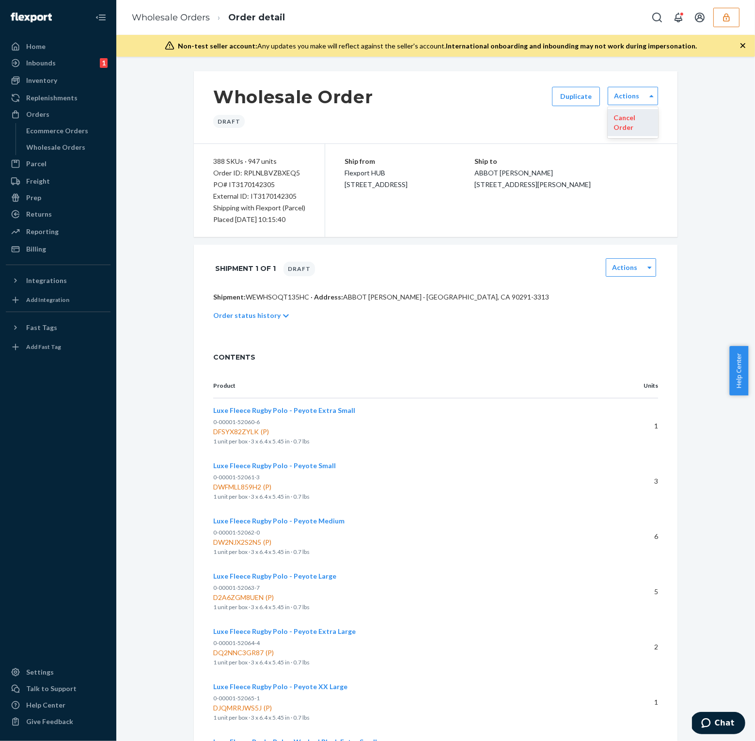
click at [633, 125] on p "Cancel Order" at bounding box center [632, 122] width 39 height 19
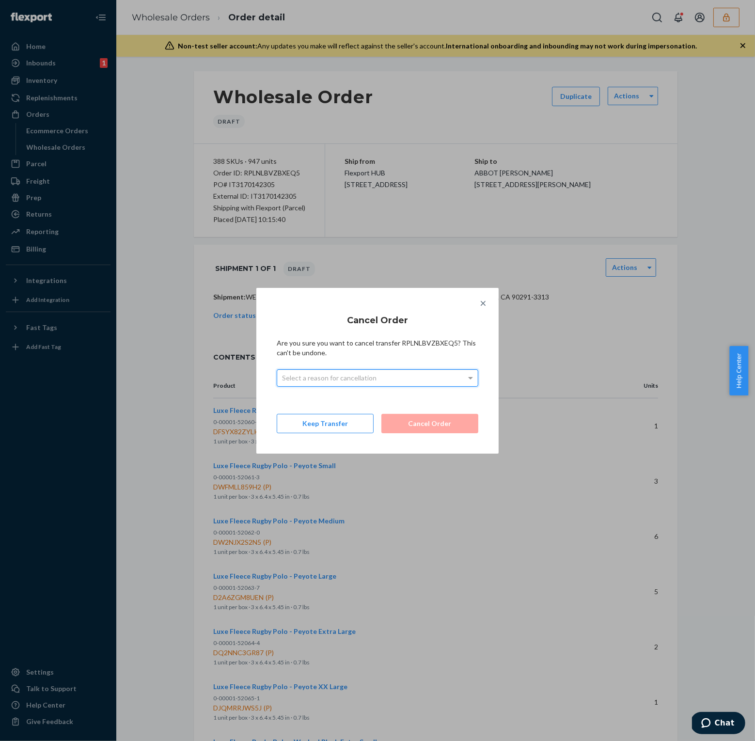
drag, startPoint x: 437, startPoint y: 393, endPoint x: 437, endPoint y: 387, distance: 6.8
click at [437, 393] on div "Cancel Order Are you sure you want to cancel transfer RPLNLBVZBXEQ5? This can't…" at bounding box center [378, 370] width 202 height 125
click at [437, 387] on div "Cancel Order Are you sure you want to cancel transfer RPLNLBVZBXEQ5? This can't…" at bounding box center [378, 370] width 202 height 125
click at [436, 380] on div "Select a reason for cancellation" at bounding box center [377, 378] width 201 height 16
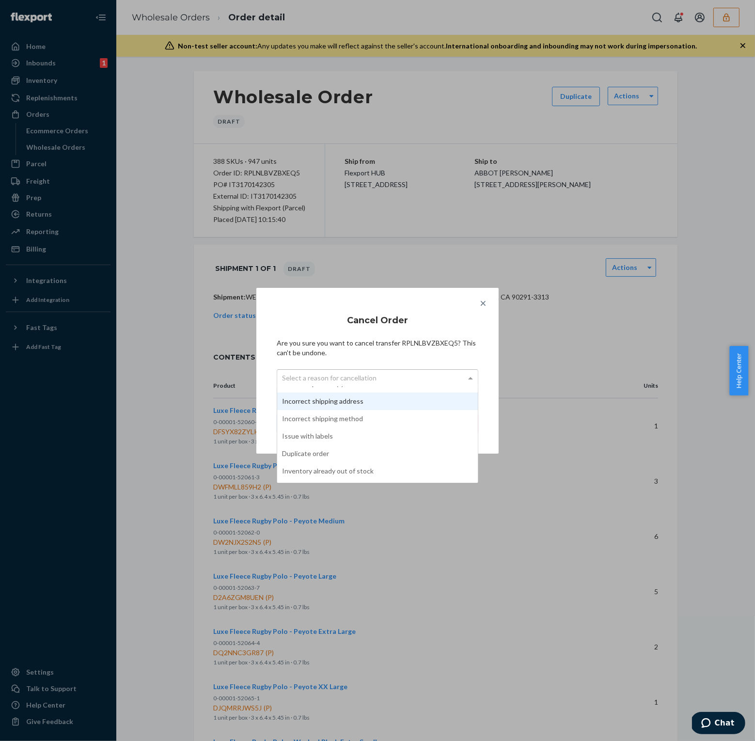
scroll to position [61, 0]
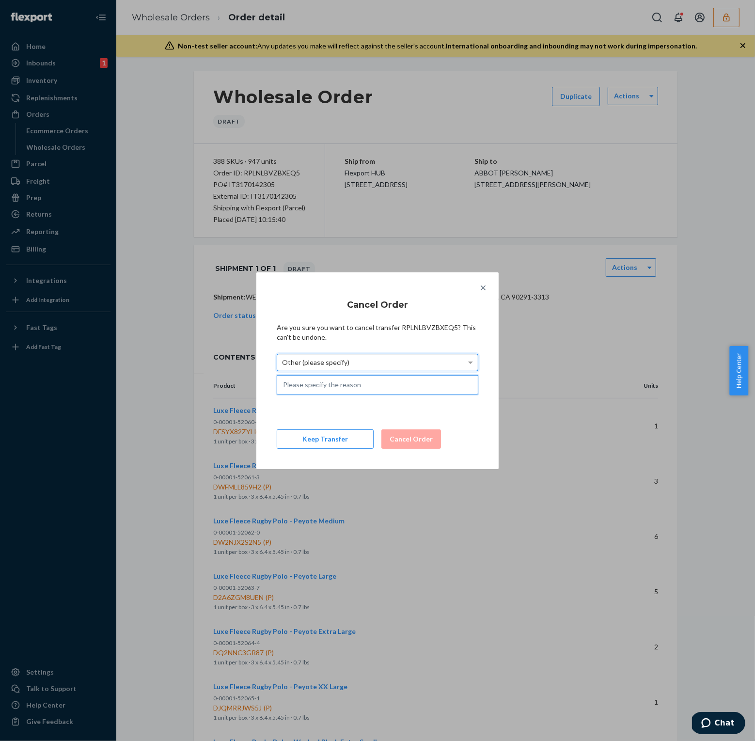
click at [355, 389] on input "text" at bounding box center [378, 384] width 202 height 19
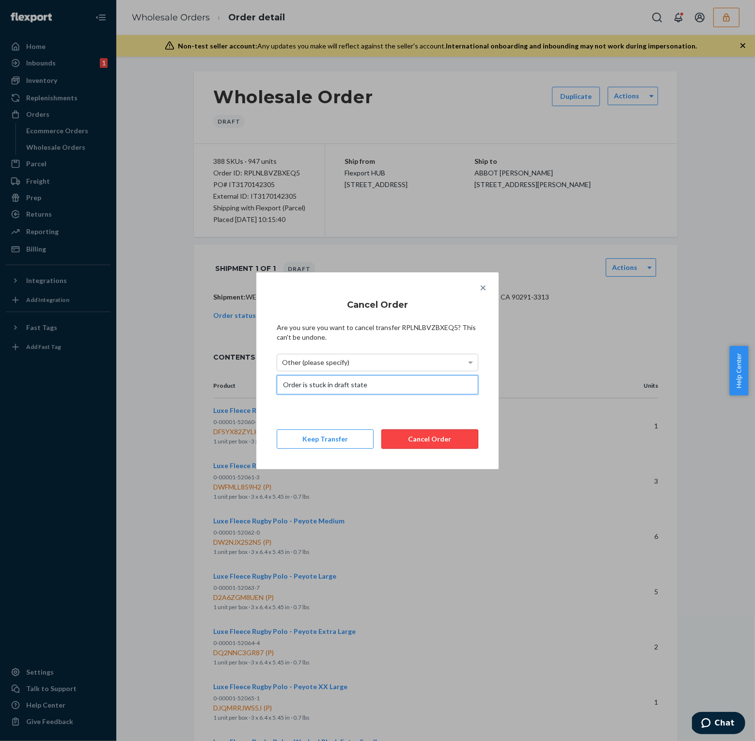
type input "Order is stuck in draft state"
click at [425, 436] on button "Cancel Order" at bounding box center [429, 438] width 97 height 19
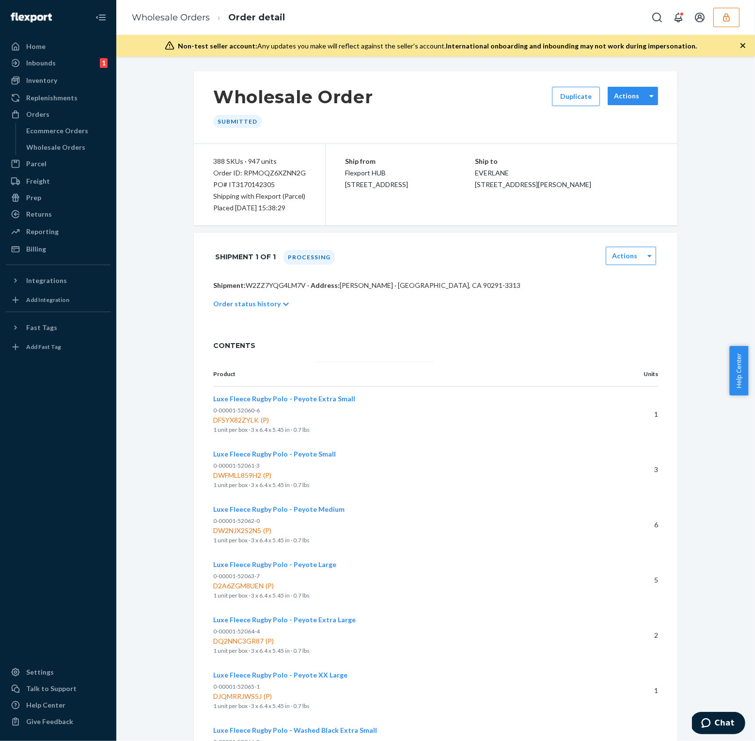
click at [620, 102] on div "Actions" at bounding box center [633, 96] width 50 height 18
click at [624, 126] on p "Cancel Order" at bounding box center [632, 122] width 39 height 19
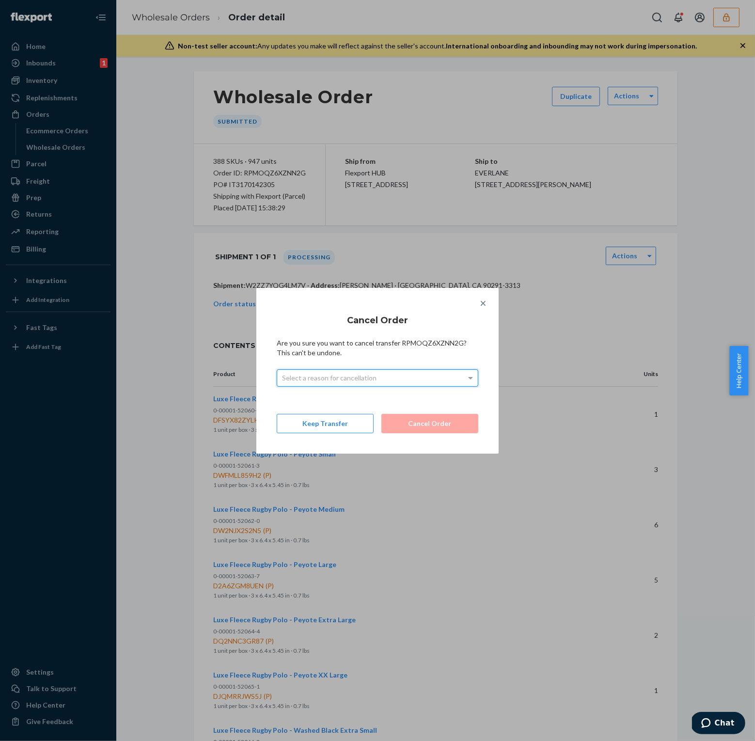
click at [384, 372] on div "Select a reason for cancellation" at bounding box center [377, 378] width 201 height 16
click at [418, 423] on button "Cancel Order" at bounding box center [429, 423] width 97 height 19
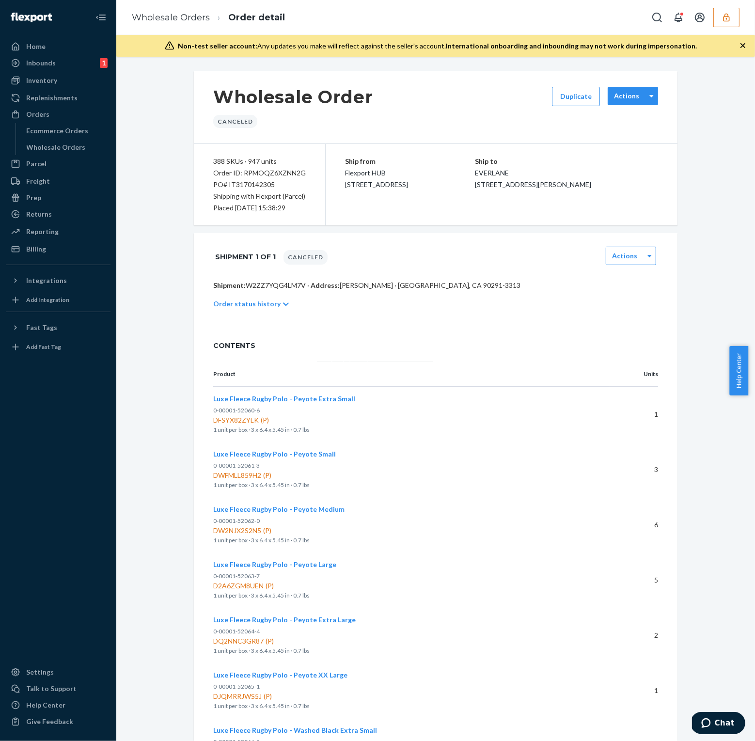
click at [630, 100] on label "Actions" at bounding box center [626, 96] width 25 height 10
click at [72, 140] on link "Wholesale Orders" at bounding box center [66, 148] width 89 height 16
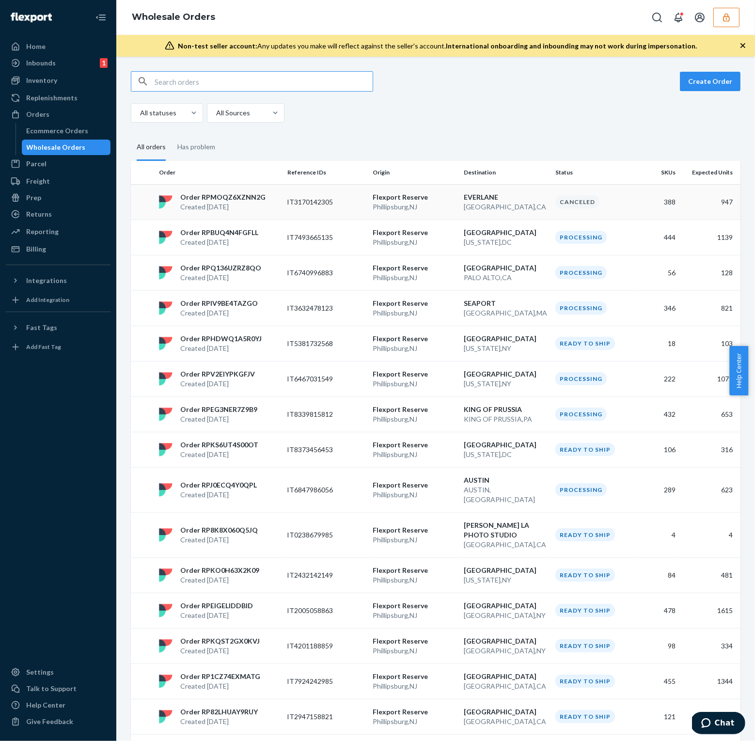
click at [418, 200] on p "Flexport Reserve" at bounding box center [415, 197] width 84 height 10
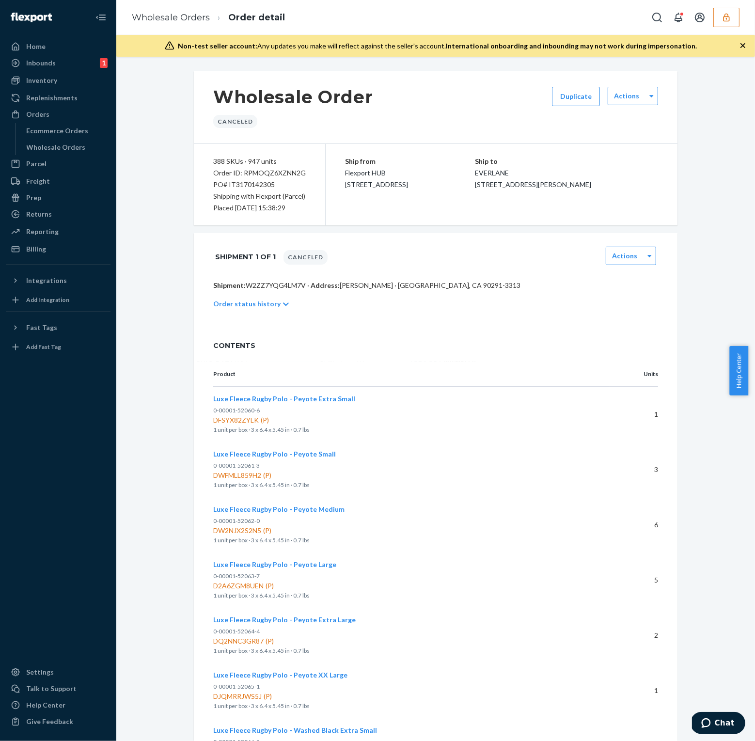
click at [672, 98] on div "Wholesale Order Canceled Duplicate Actions" at bounding box center [436, 107] width 484 height 73
click at [651, 98] on div at bounding box center [651, 96] width 12 height 15
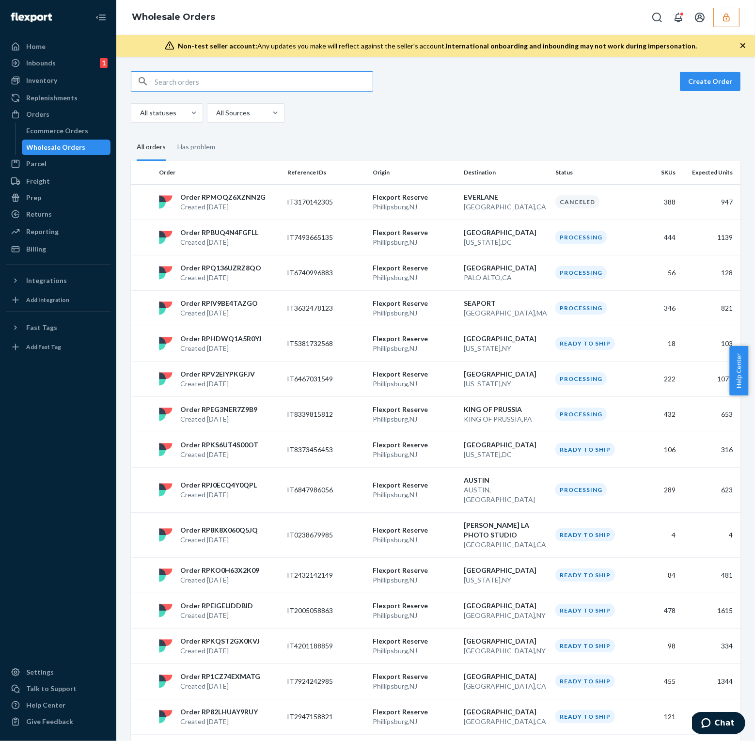
click at [598, 152] on fieldset "All orders Has problem" at bounding box center [435, 147] width 609 height 27
click at [209, 154] on div "Has problem" at bounding box center [196, 147] width 38 height 27
click at [172, 134] on input "Has problem" at bounding box center [172, 134] width 0 height 0
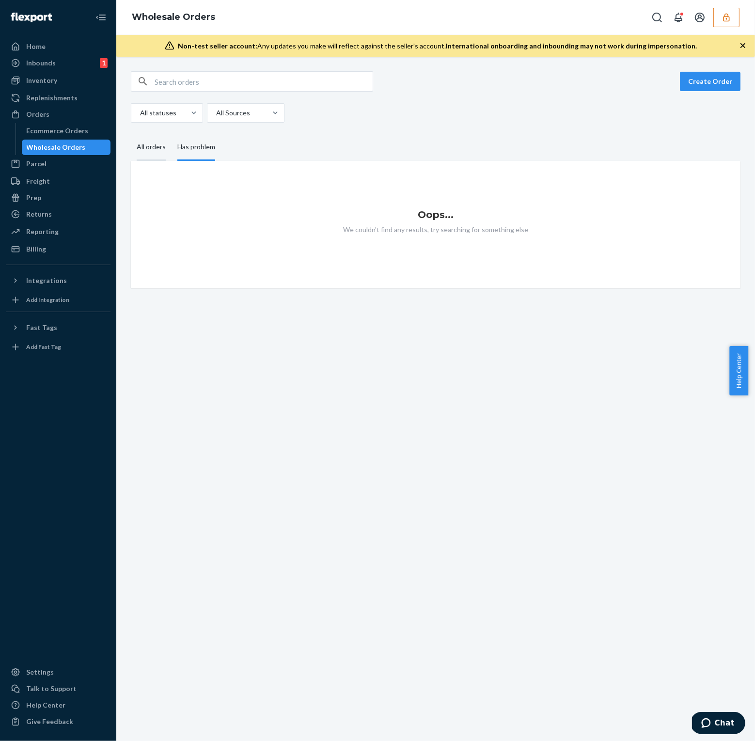
click at [155, 151] on div "All orders" at bounding box center [151, 147] width 29 height 27
click at [131, 134] on input "All orders" at bounding box center [131, 134] width 0 height 0
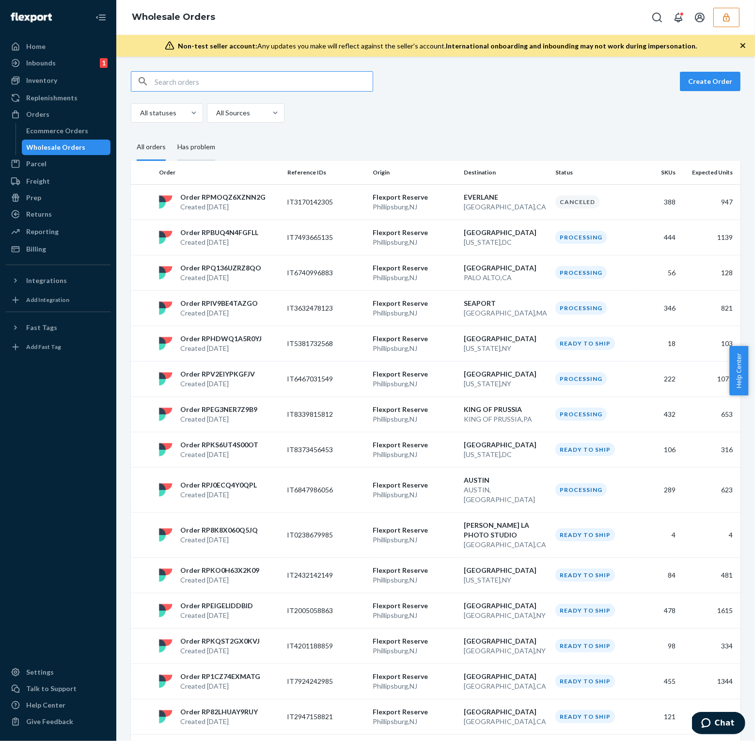
click at [184, 144] on div "Has problem" at bounding box center [196, 147] width 38 height 27
click at [172, 134] on input "Has problem" at bounding box center [172, 134] width 0 height 0
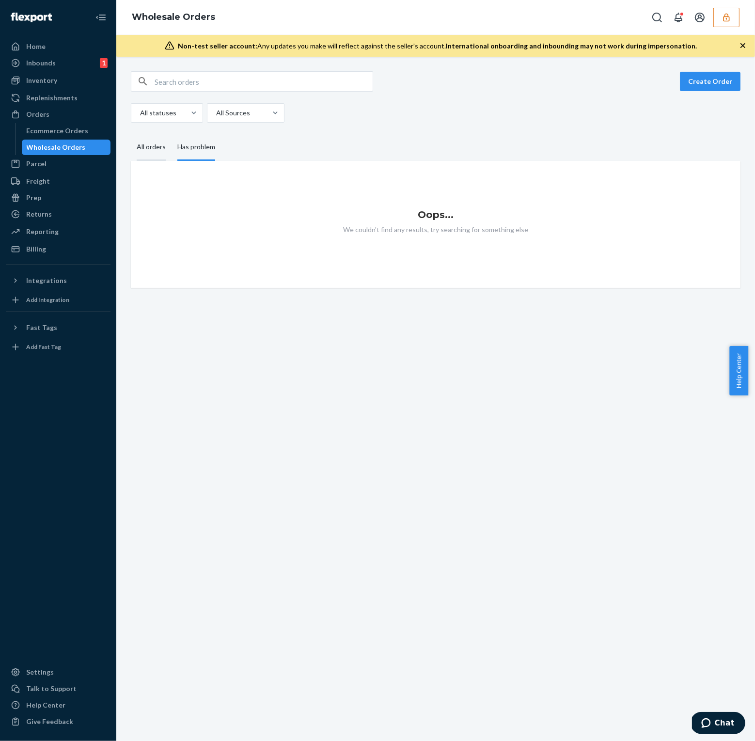
click at [135, 150] on div "All orders" at bounding box center [151, 147] width 41 height 27
click at [131, 134] on input "All orders" at bounding box center [131, 134] width 0 height 0
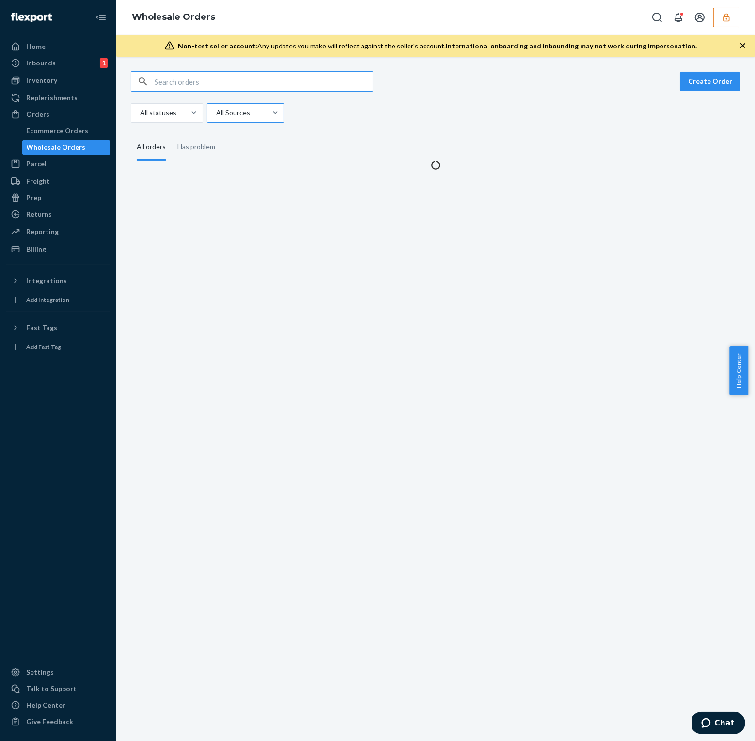
click at [253, 111] on div at bounding box center [244, 113] width 59 height 12
click at [216, 111] on input "All Sources" at bounding box center [215, 113] width 1 height 10
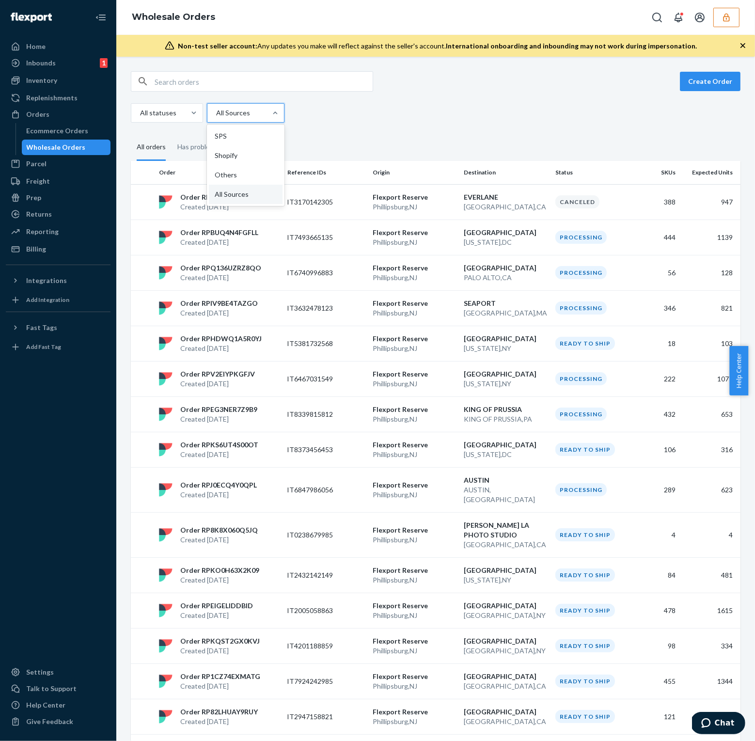
click at [457, 136] on fieldset "All orders Has problem" at bounding box center [435, 147] width 609 height 27
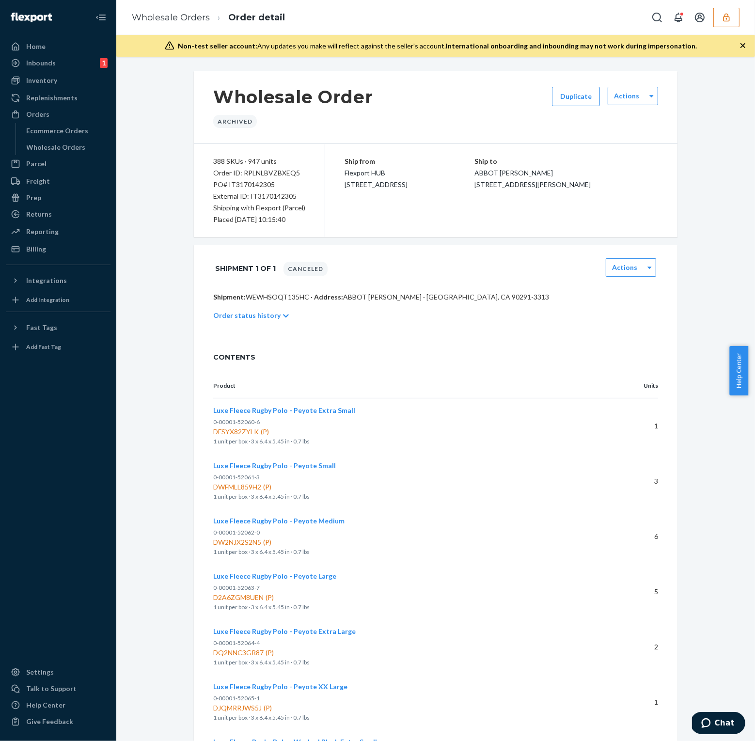
click at [456, 94] on div "Wholesale Order Archived Duplicate Actions" at bounding box center [436, 107] width 484 height 73
click at [649, 97] on icon at bounding box center [651, 96] width 4 height 7
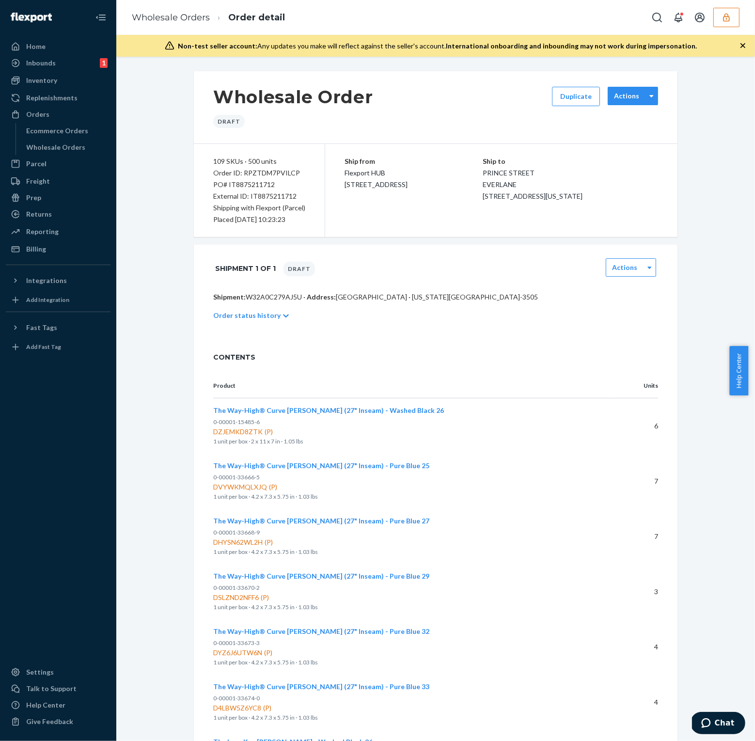
click at [627, 98] on label "Actions" at bounding box center [626, 96] width 25 height 10
click at [623, 124] on p "Cancel Order" at bounding box center [632, 122] width 39 height 19
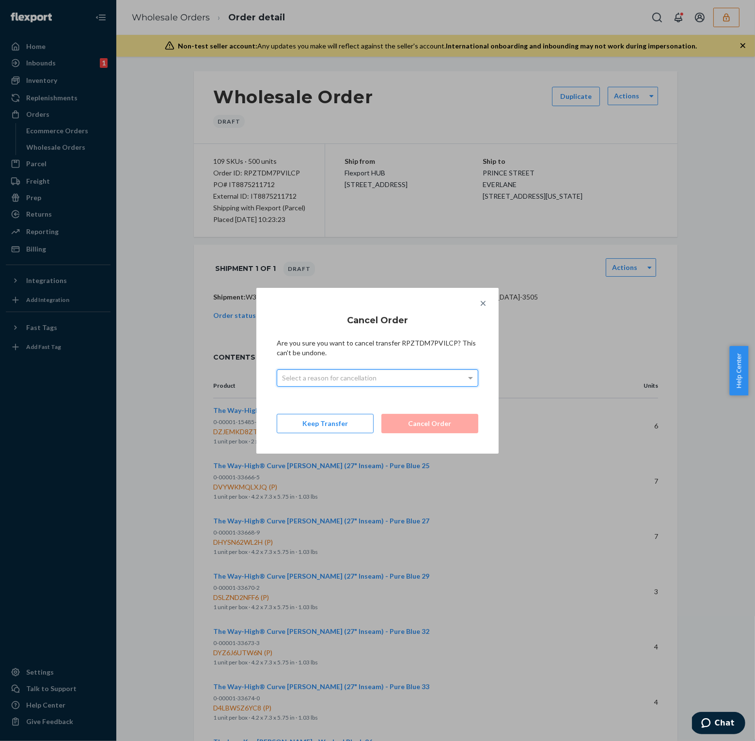
click at [380, 378] on div "Select a reason for cancellation" at bounding box center [377, 378] width 201 height 16
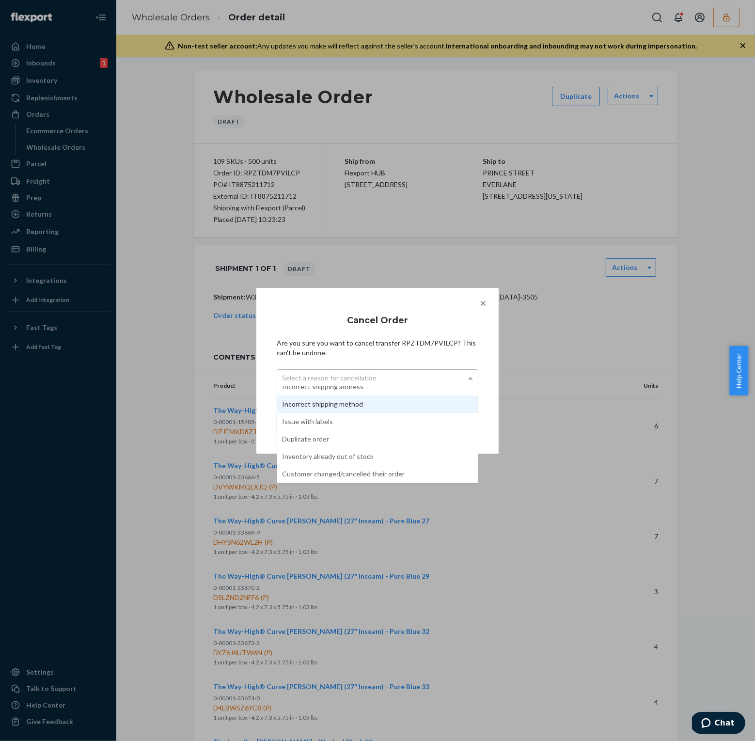
scroll to position [61, 0]
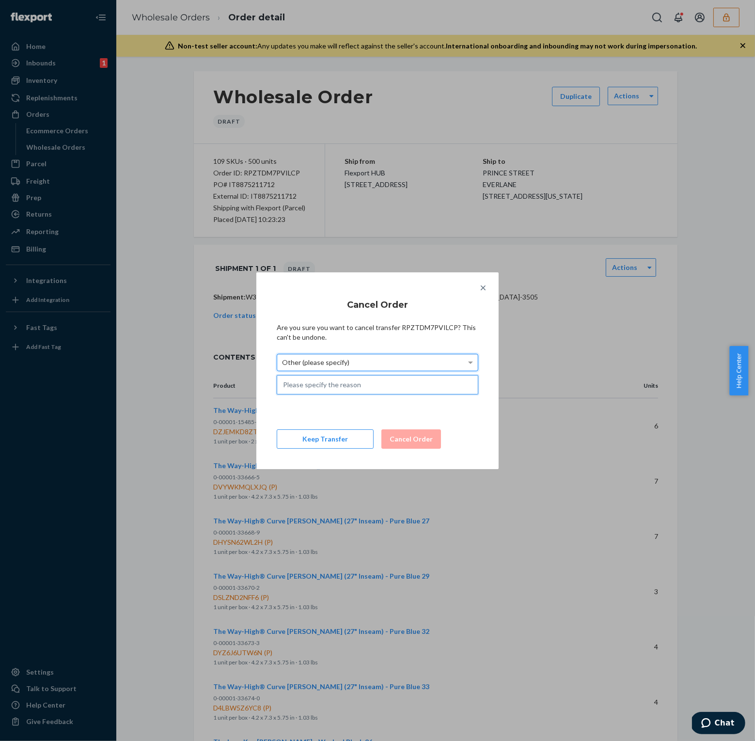
click at [327, 377] on input "text" at bounding box center [378, 384] width 202 height 19
type input "Order is stuck in draft state"
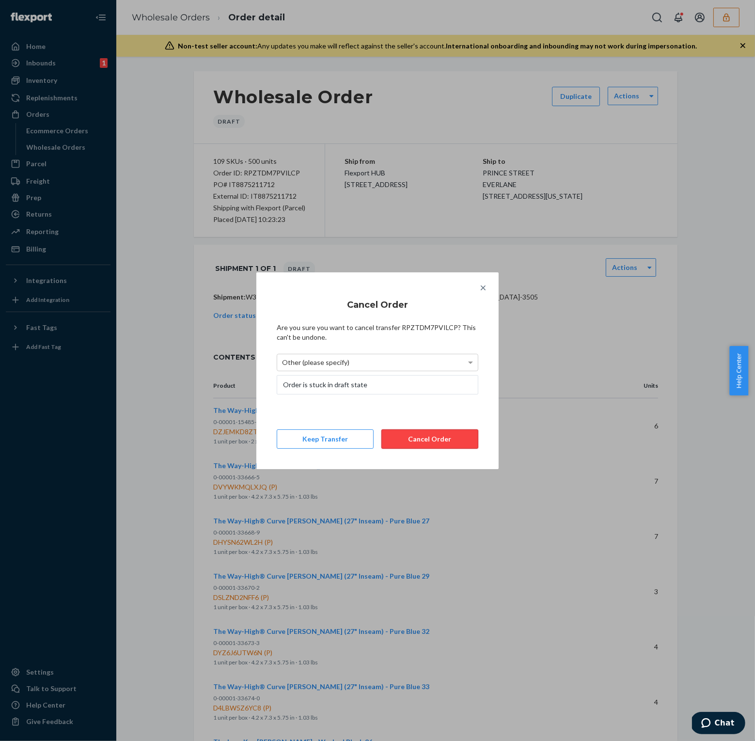
click at [422, 444] on button "Cancel Order" at bounding box center [429, 438] width 97 height 19
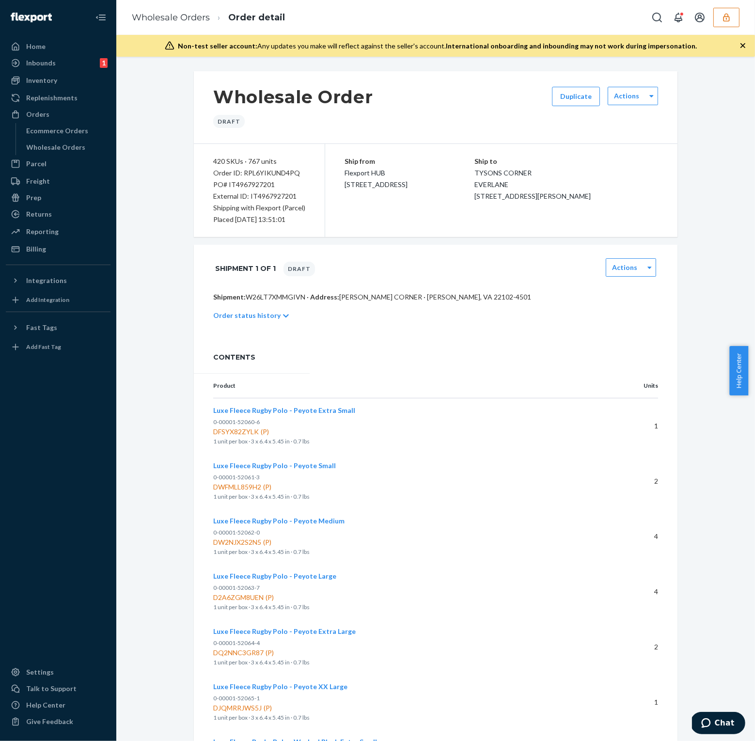
click at [664, 123] on div "Wholesale Order Draft Duplicate Actions" at bounding box center [436, 107] width 484 height 73
click at [645, 99] on div at bounding box center [651, 96] width 12 height 15
click at [628, 119] on p "Cancel Order" at bounding box center [632, 122] width 39 height 19
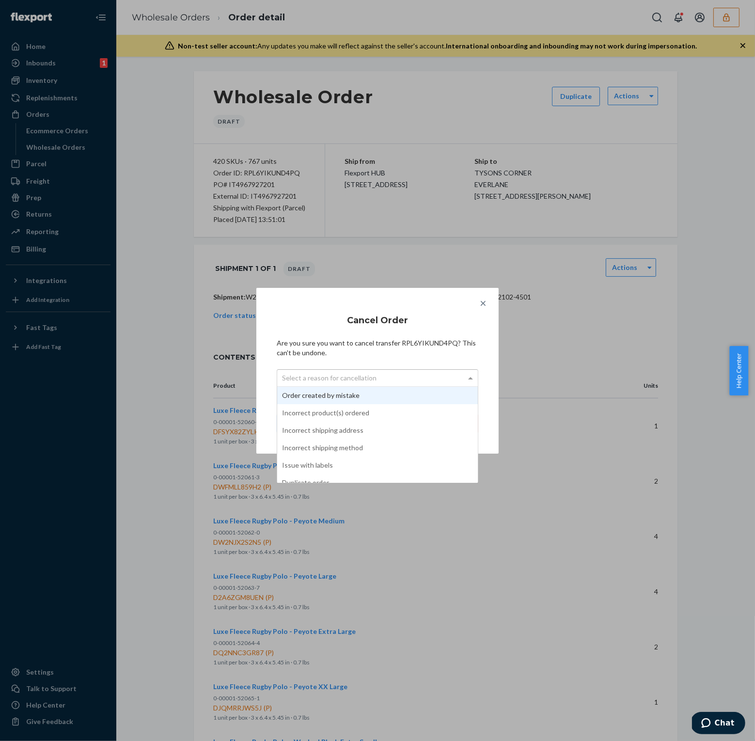
click at [405, 382] on div "Select a reason for cancellation" at bounding box center [377, 378] width 201 height 16
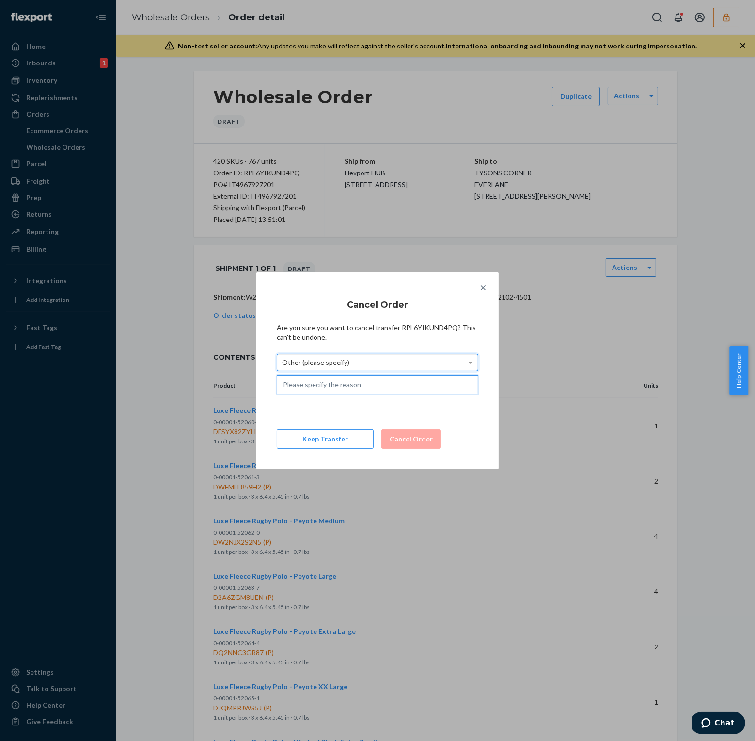
click at [330, 386] on input "text" at bounding box center [378, 384] width 202 height 19
type input "Order is stuck in draft state"
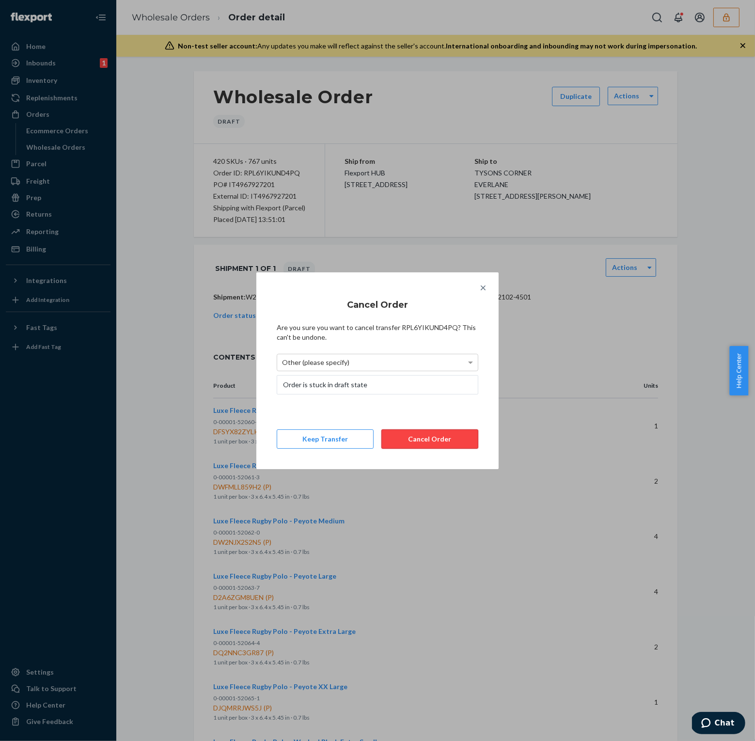
click at [427, 438] on button "Cancel Order" at bounding box center [429, 438] width 97 height 19
